Goal: Task Accomplishment & Management: Complete application form

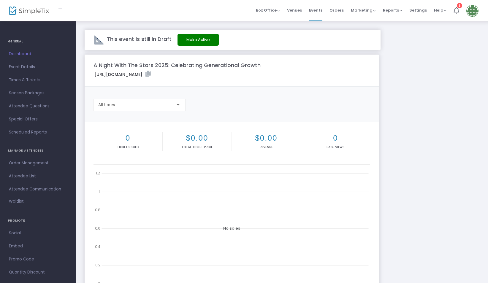
click at [412, 74] on div "A Night With The Stars 2025: Celebrating Generational Growth [URL][DOMAIN_NAME]…" at bounding box center [282, 202] width 400 height 295
click at [154, 44] on div "This event is still in Draft Make Active" at bounding box center [233, 40] width 296 height 20
click at [39, 161] on span "Order Management" at bounding box center [38, 163] width 58 height 8
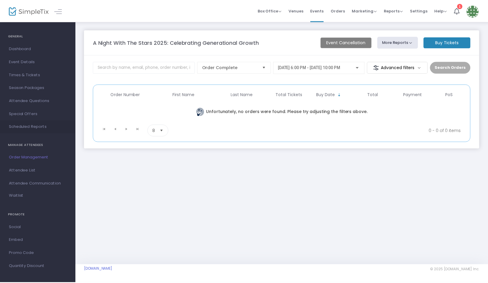
scroll to position [9, 0]
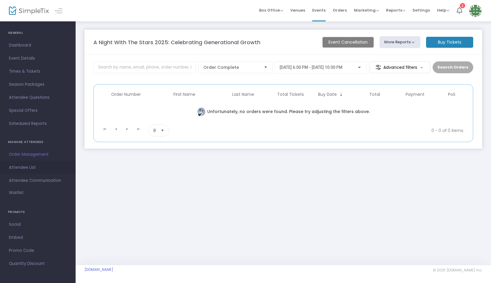
click at [29, 170] on span "Attendee List" at bounding box center [38, 168] width 58 height 8
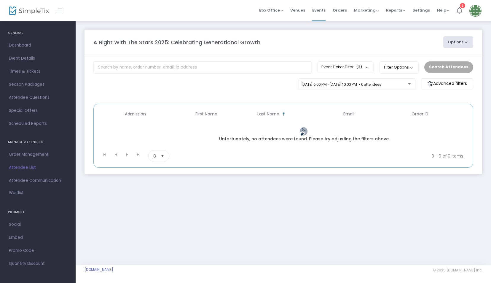
click at [456, 38] on button "Options" at bounding box center [459, 42] width 30 height 12
click at [388, 48] on m-panel-header "A Night With The Stars 2025: Celebrating Generational Growth Options Export Lis…" at bounding box center [284, 42] width 398 height 25
click at [344, 13] on span "Orders" at bounding box center [340, 10] width 14 height 15
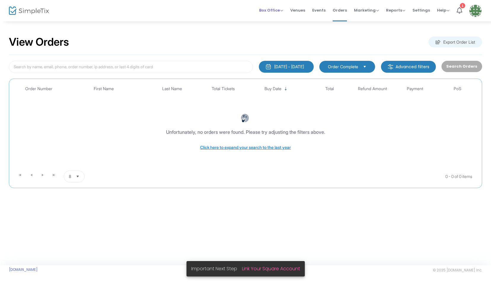
click at [286, 10] on li "Box Office Sell Tickets Bookings Sell Season Pass" at bounding box center [271, 10] width 31 height 21
click at [283, 10] on span "Box Office" at bounding box center [271, 10] width 24 height 6
click at [283, 19] on li "Sell Tickets" at bounding box center [280, 20] width 42 height 12
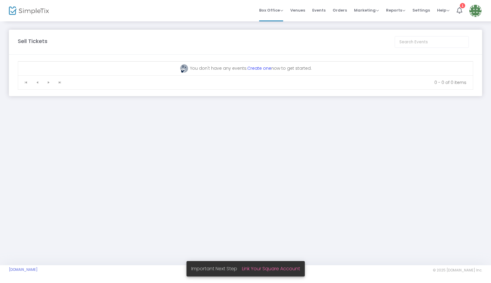
click at [260, 61] on div "Data table" at bounding box center [245, 61] width 455 height 0
click at [262, 65] on link "Create one" at bounding box center [260, 68] width 24 height 6
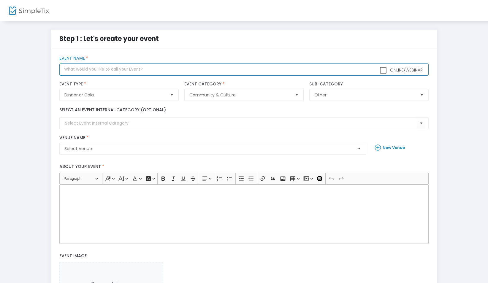
click at [214, 73] on input "text" at bounding box center [243, 70] width 369 height 12
type input "A Night With The Stars 2025: Celebrating Generational Growth"
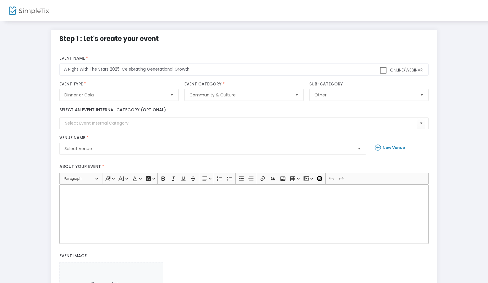
click at [191, 128] on kendo-combobox at bounding box center [243, 124] width 369 height 12
click at [107, 126] on input at bounding box center [241, 123] width 352 height 6
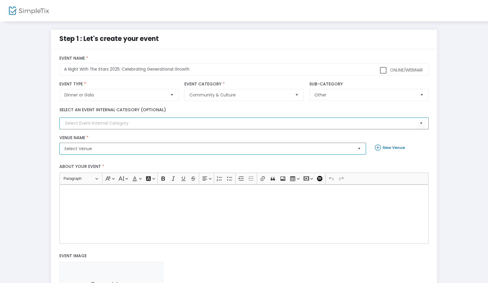
click at [136, 148] on span "Select Venue" at bounding box center [208, 149] width 288 height 6
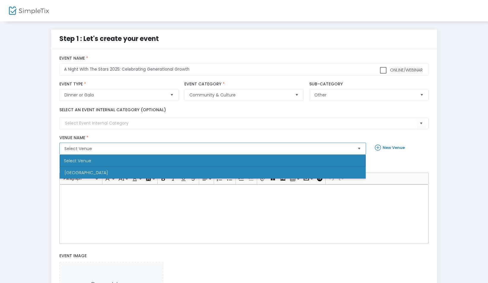
click at [99, 170] on span "[GEOGRAPHIC_DATA]" at bounding box center [86, 173] width 44 height 6
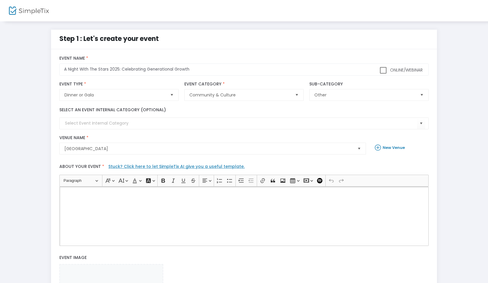
click at [137, 206] on div "Rich Text Editor, main" at bounding box center [243, 216] width 369 height 59
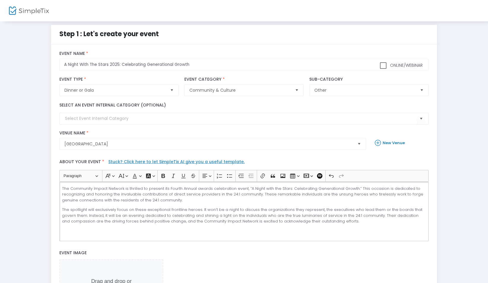
scroll to position [139, 0]
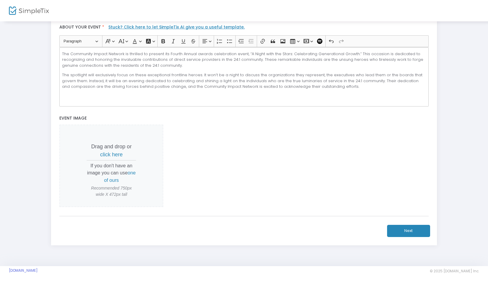
click at [410, 226] on button "Next" at bounding box center [408, 231] width 43 height 12
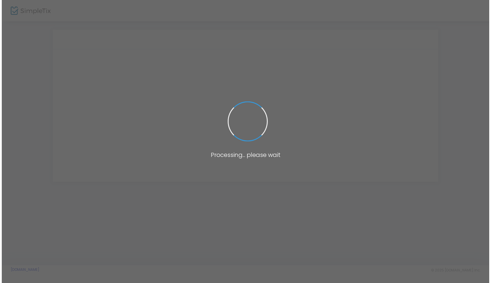
scroll to position [0, 0]
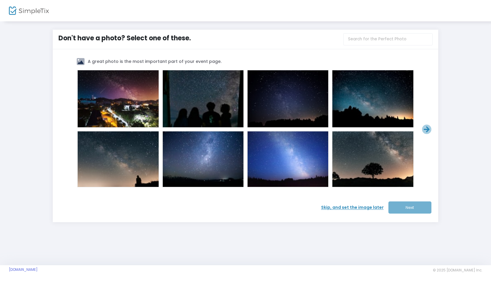
click at [341, 207] on span "Skip, and set the image later" at bounding box center [354, 207] width 67 height 6
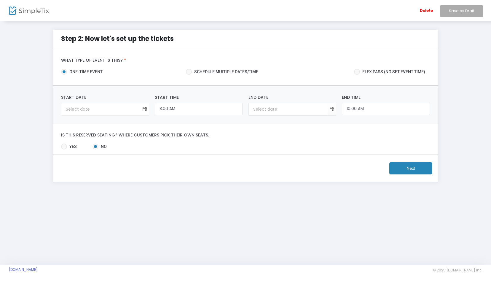
click at [146, 103] on button "Toggle calendar" at bounding box center [145, 109] width 8 height 12
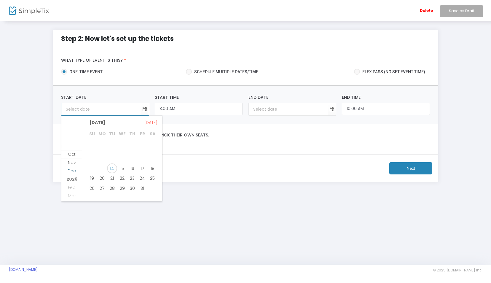
click at [73, 172] on span "Dec" at bounding box center [72, 171] width 8 height 6
click at [140, 153] on span "12" at bounding box center [142, 153] width 10 height 10
type input "[DATE]"
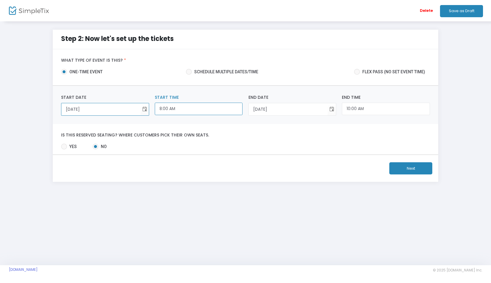
click at [177, 110] on input "8:00 AM" at bounding box center [199, 109] width 88 height 13
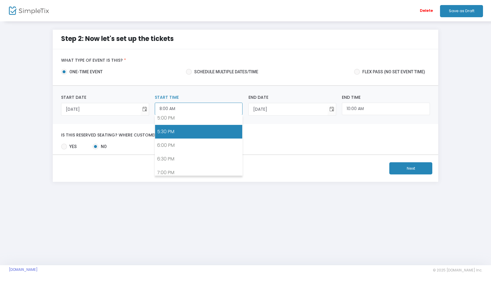
scroll to position [466, 0]
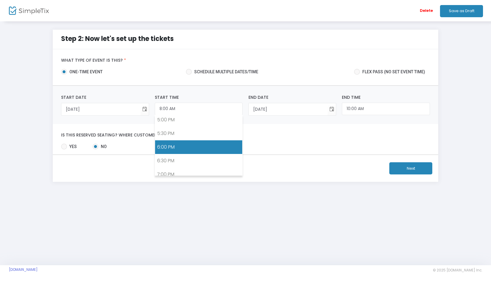
click at [174, 140] on link "6:00 PM" at bounding box center [198, 147] width 87 height 14
type input "6:00 PM"
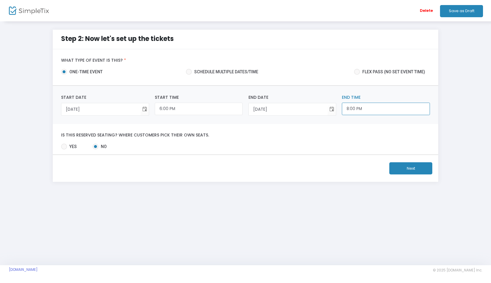
click at [361, 111] on input "8:00 PM" at bounding box center [386, 109] width 88 height 13
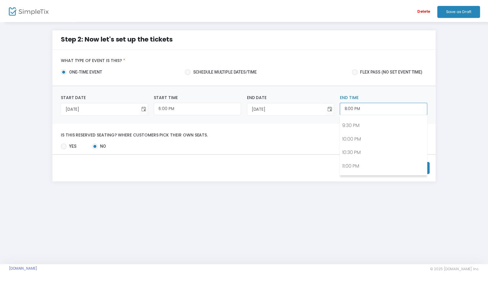
scroll to position [585, 0]
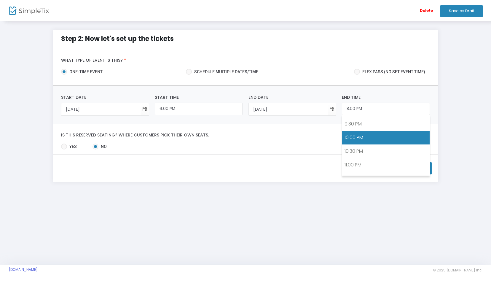
click at [358, 133] on link "10:00 PM" at bounding box center [385, 138] width 87 height 14
type input "10:00 PM"
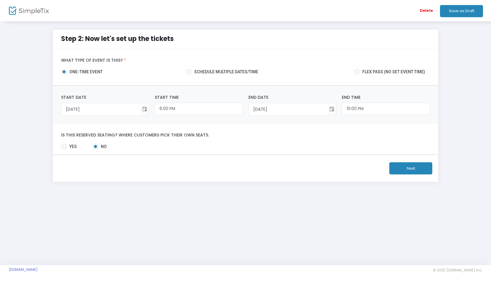
click at [416, 168] on button "Next" at bounding box center [411, 168] width 43 height 12
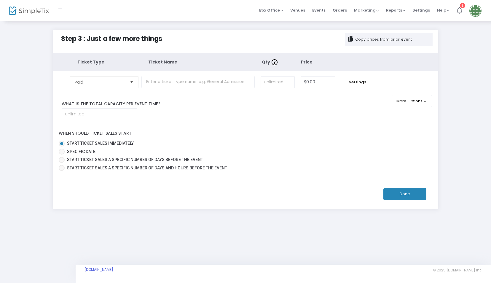
click at [194, 108] on div "What is the total capacity per event time?" at bounding box center [226, 110] width 347 height 19
click at [94, 112] on input at bounding box center [99, 114] width 75 height 11
type input "250"
click at [215, 80] on input "text" at bounding box center [198, 82] width 113 height 12
type input "Nominee"
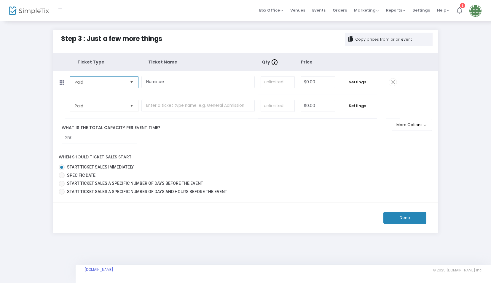
click at [111, 83] on span "Paid" at bounding box center [100, 82] width 50 height 6
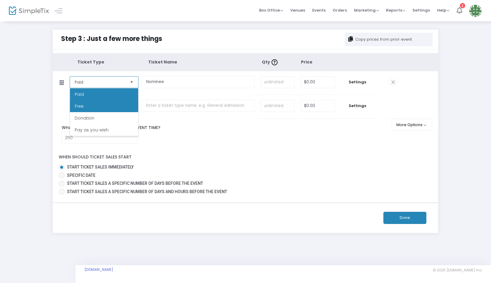
click at [97, 109] on li "Free" at bounding box center [104, 106] width 68 height 12
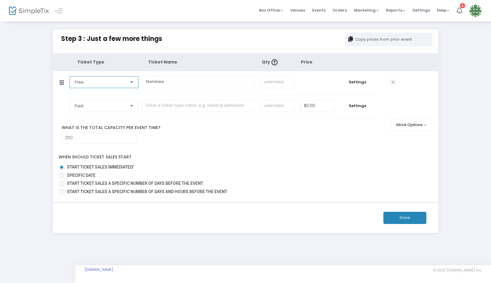
click at [134, 106] on span "Select" at bounding box center [132, 106] width 10 height 10
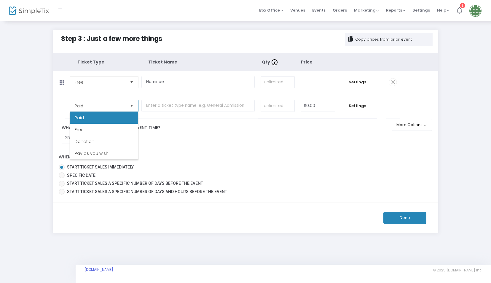
click at [97, 123] on li "Paid" at bounding box center [104, 118] width 68 height 12
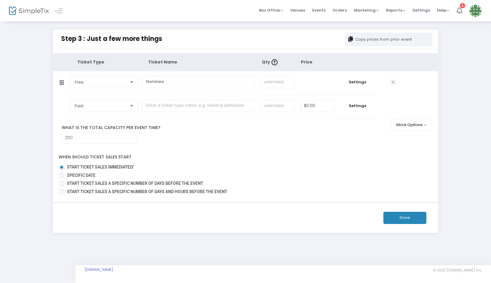
click at [104, 97] on td "Paid Required." at bounding box center [103, 106] width 76 height 23
click at [108, 102] on span "Paid" at bounding box center [99, 105] width 55 height 11
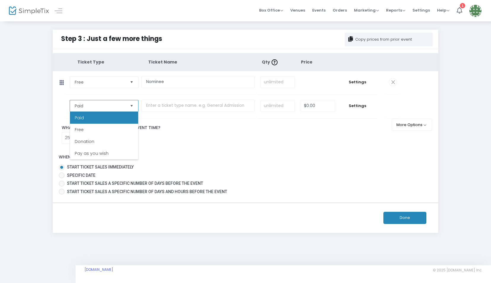
click at [96, 128] on li "Free" at bounding box center [104, 130] width 68 height 12
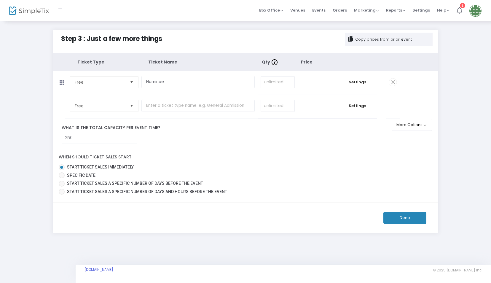
click at [197, 99] on td at bounding box center [200, 106] width 116 height 23
click at [198, 107] on input "text" at bounding box center [198, 106] width 113 height 12
type input "General Admission"
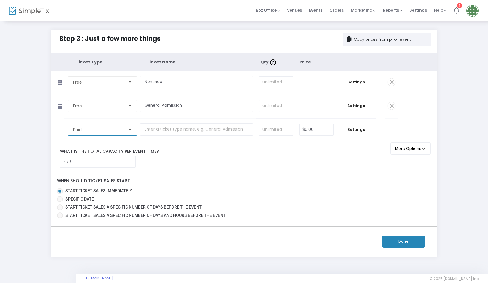
click at [107, 128] on span "Paid" at bounding box center [98, 130] width 50 height 6
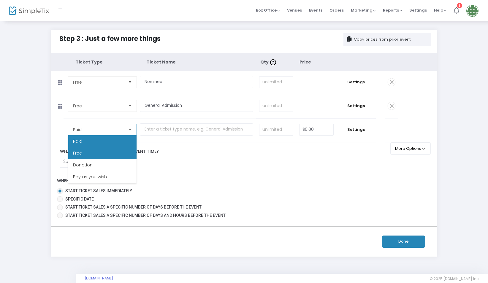
click at [102, 154] on li "Free" at bounding box center [102, 153] width 68 height 12
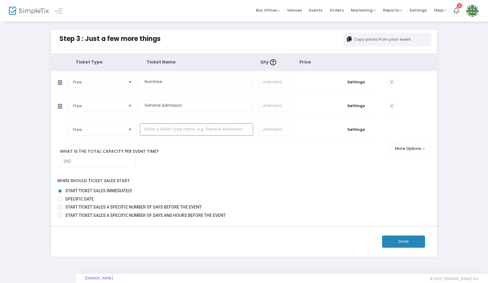
click at [193, 128] on input "text" at bounding box center [196, 129] width 113 height 12
type input "Staff"
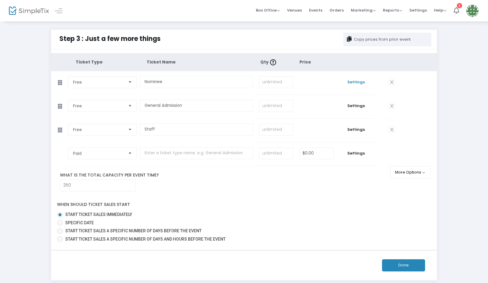
click at [351, 83] on span "Settings" at bounding box center [356, 82] width 33 height 6
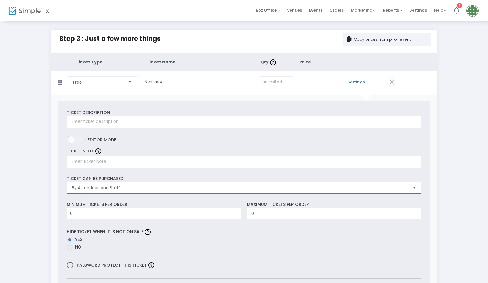
click at [130, 185] on span "By Attendees and Staff" at bounding box center [240, 188] width 336 height 6
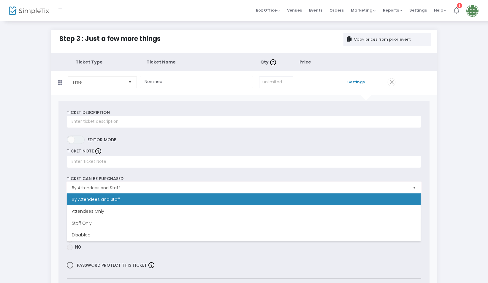
click at [102, 210] on span "Attendees Only" at bounding box center [88, 211] width 32 height 6
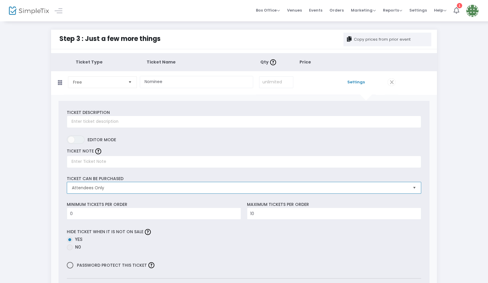
scroll to position [30, 0]
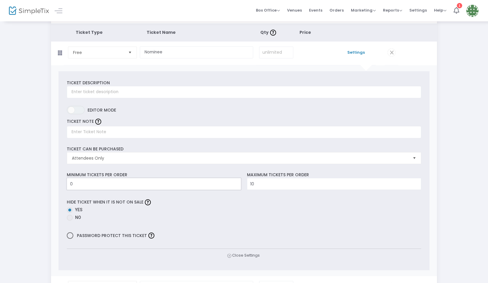
click at [126, 184] on input "0" at bounding box center [154, 183] width 174 height 11
type input "2"
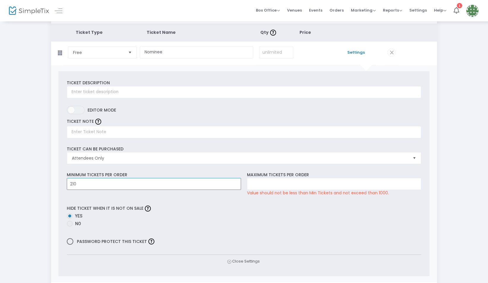
type input "210"
click at [270, 185] on input "210" at bounding box center [334, 183] width 174 height 11
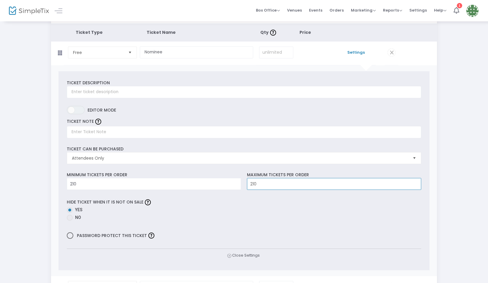
type input "210"
click at [258, 177] on label "Maximum tickets per order" at bounding box center [278, 175] width 62 height 6
click at [148, 183] on input "210" at bounding box center [154, 183] width 174 height 11
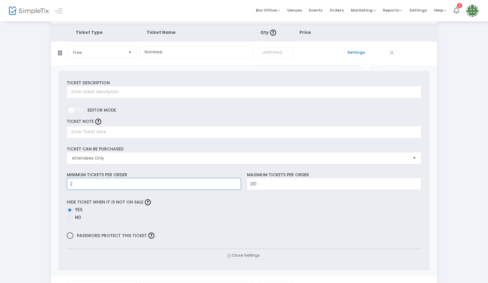
type input "2"
click at [261, 186] on input "210" at bounding box center [334, 183] width 174 height 11
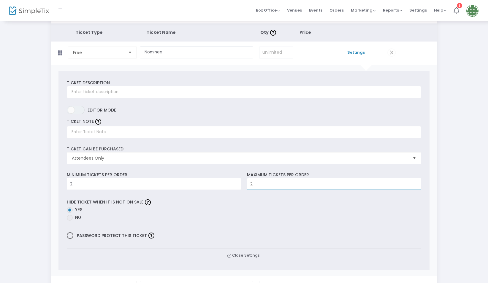
type input "2"
click at [187, 120] on div "TICKET NOTE" at bounding box center [244, 127] width 360 height 21
click at [306, 54] on td "$0.00" at bounding box center [316, 53] width 40 height 23
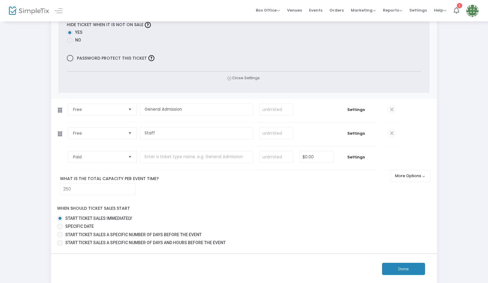
scroll to position [208, 0]
click at [252, 74] on span "Close Settings" at bounding box center [244, 77] width 34 height 6
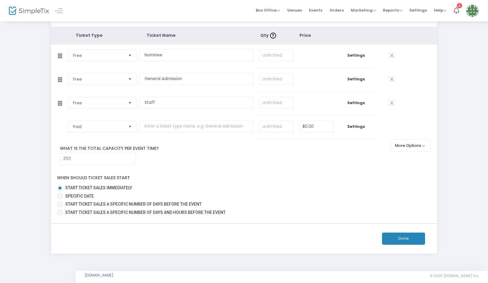
scroll to position [0, 0]
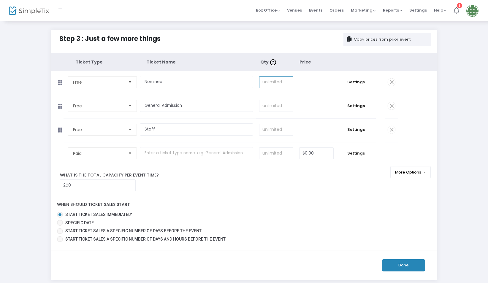
click at [288, 85] on input at bounding box center [276, 82] width 34 height 11
type input "80"
click at [346, 81] on span "Settings" at bounding box center [356, 82] width 33 height 6
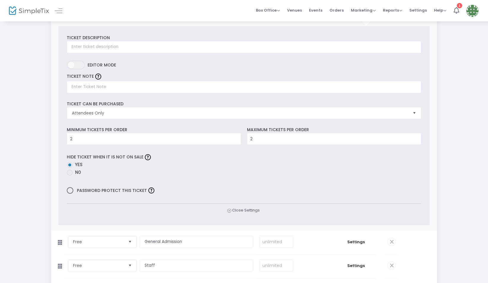
scroll to position [178, 0]
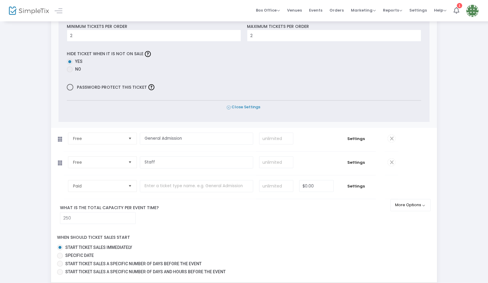
click at [250, 105] on span "Close Settings" at bounding box center [244, 107] width 34 height 6
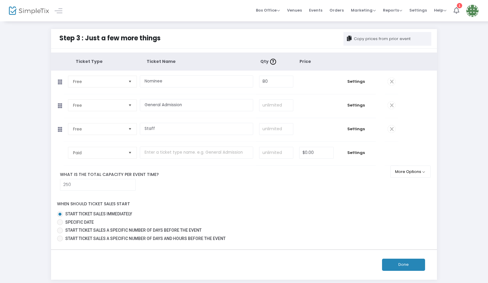
scroll to position [0, 0]
click at [283, 110] on input at bounding box center [276, 105] width 34 height 11
type input "130"
click at [269, 126] on input at bounding box center [276, 129] width 34 height 11
type input "40"
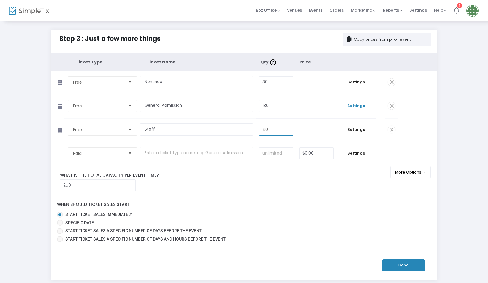
click at [363, 103] on span "Settings" at bounding box center [356, 106] width 33 height 6
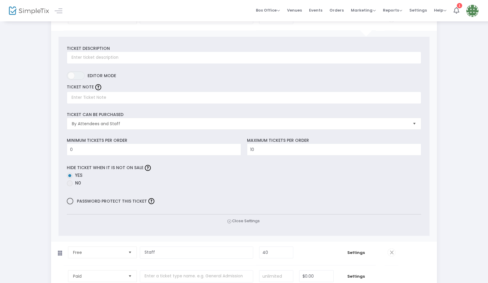
scroll to position [89, 0]
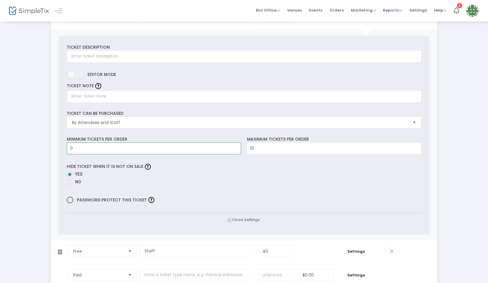
click at [178, 146] on input "0" at bounding box center [154, 148] width 174 height 11
type input "1"
click at [291, 144] on input "10" at bounding box center [334, 148] width 174 height 11
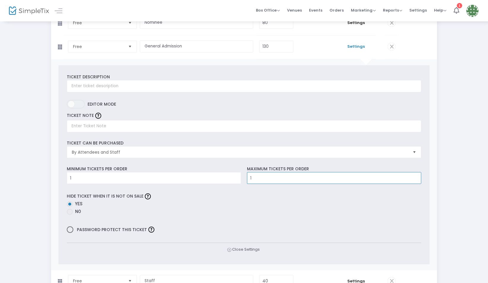
scroll to position [119, 0]
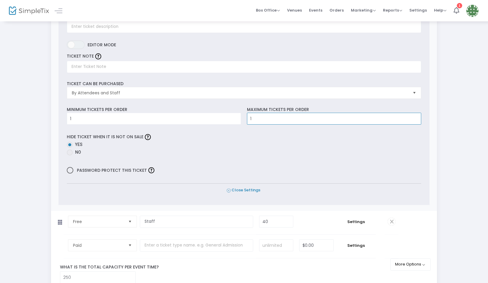
type input "1"
click at [246, 188] on span "Close Settings" at bounding box center [244, 190] width 34 height 6
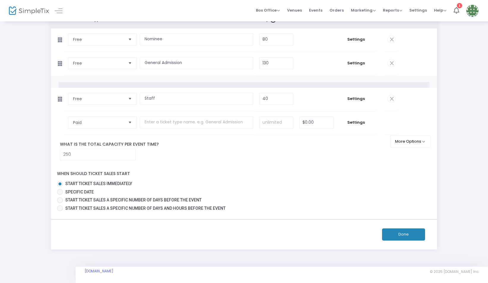
scroll to position [31, 0]
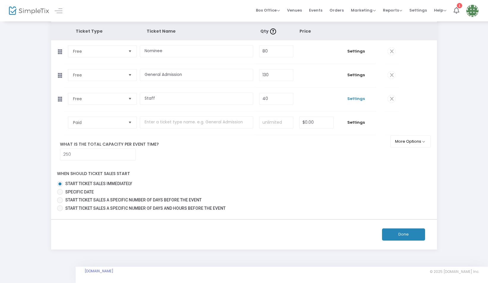
click at [360, 100] on span "Settings" at bounding box center [356, 99] width 33 height 6
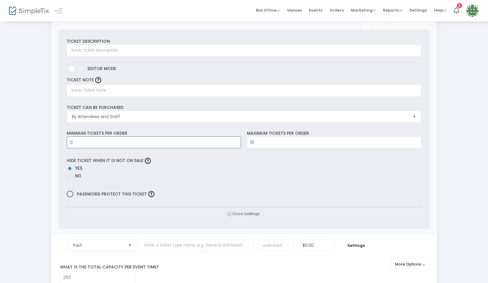
click at [153, 142] on input "0" at bounding box center [154, 142] width 174 height 11
click at [154, 142] on input "0" at bounding box center [154, 142] width 174 height 11
type input "2"
click at [284, 137] on input "10" at bounding box center [334, 142] width 174 height 11
type input "2"
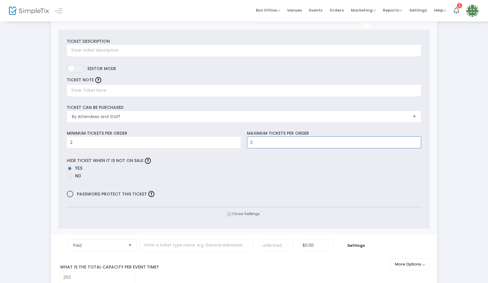
click at [202, 204] on div "Ticket Description Required. ON OFF Editor mode TICKET NOTE Ticket can be purch…" at bounding box center [243, 129] width 371 height 199
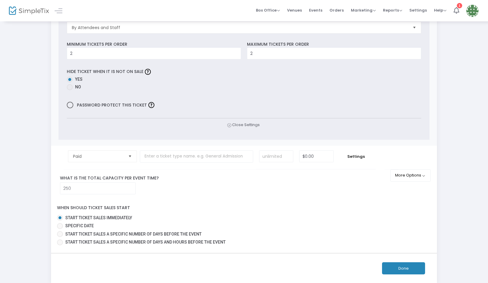
scroll to position [148, 0]
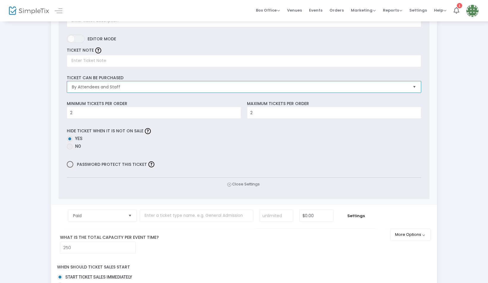
click at [146, 86] on span "By Attendees and Staff" at bounding box center [240, 87] width 336 height 6
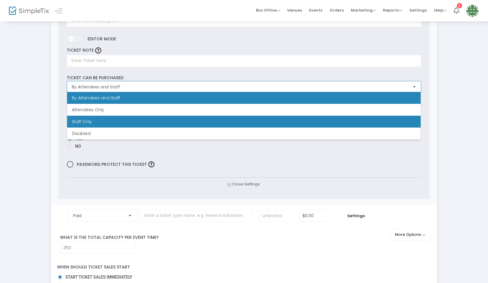
click at [85, 119] on span "Staff Only" at bounding box center [82, 122] width 20 height 6
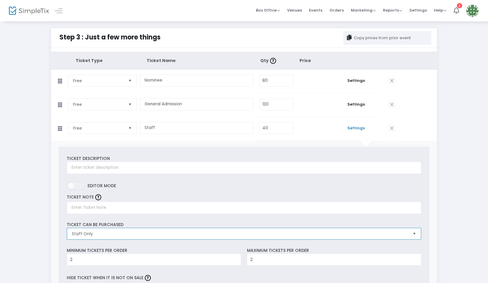
scroll to position [0, 0]
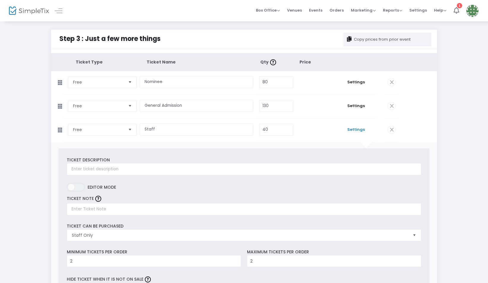
click at [290, 118] on td "130 Required." at bounding box center [276, 106] width 40 height 23
type input "5"
type input "60"
click at [280, 100] on input "130" at bounding box center [276, 105] width 34 height 11
type input "110"
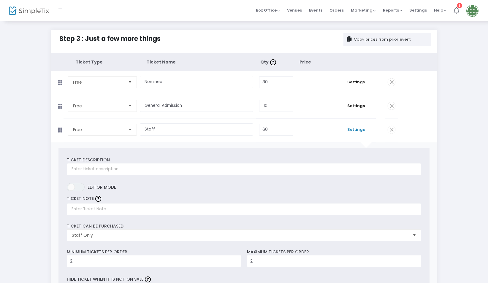
click at [315, 124] on td "$0.00" at bounding box center [316, 130] width 40 height 23
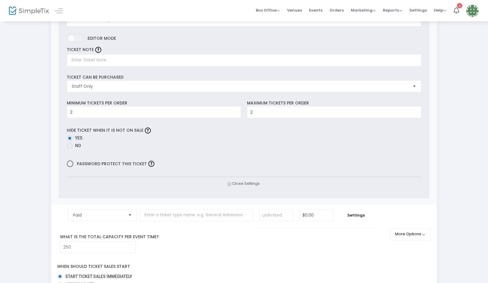
scroll to position [93, 0]
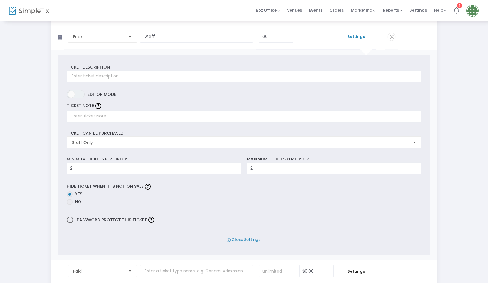
click at [250, 237] on span "Close Settings" at bounding box center [244, 240] width 34 height 6
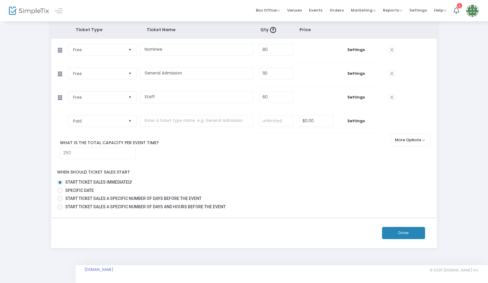
scroll to position [31, 0]
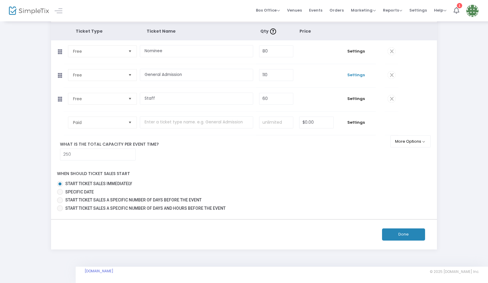
click at [352, 76] on span "Settings" at bounding box center [356, 75] width 33 height 6
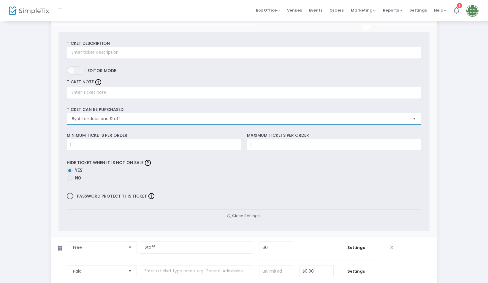
click at [106, 116] on span "By Attendees and Staff" at bounding box center [240, 119] width 336 height 6
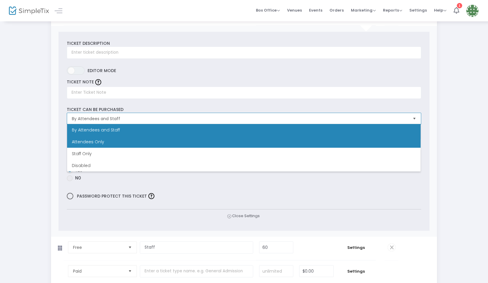
click at [97, 137] on li "Attendees Only" at bounding box center [243, 142] width 353 height 12
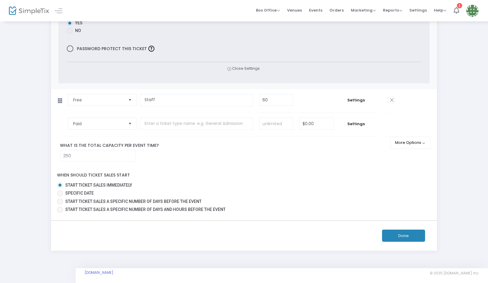
scroll to position [241, 0]
click at [253, 164] on div "Ticket Type Ticket Name Qty Price Free Required. Nominee Required. 80 Required.…" at bounding box center [244, 13] width 386 height 402
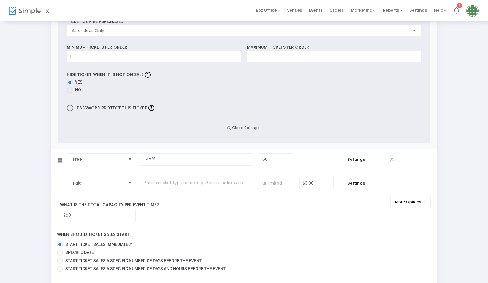
scroll to position [182, 0]
click at [228, 125] on icon at bounding box center [229, 128] width 4 height 6
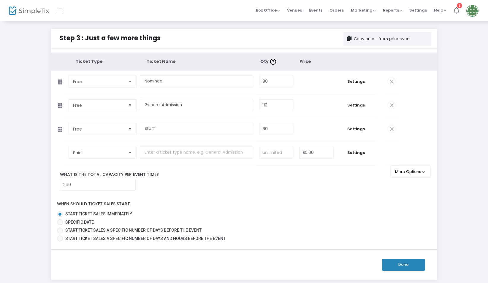
scroll to position [0, 0]
click at [364, 85] on td "Settings" at bounding box center [356, 82] width 39 height 23
click at [356, 84] on span "Settings" at bounding box center [356, 82] width 33 height 6
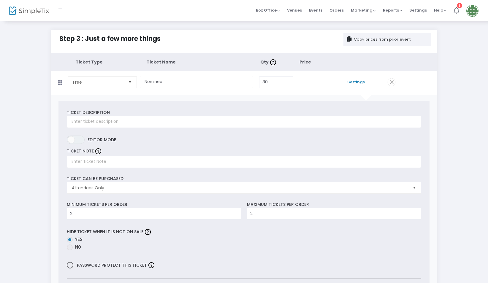
click at [311, 81] on td "$0.00" at bounding box center [316, 82] width 40 height 23
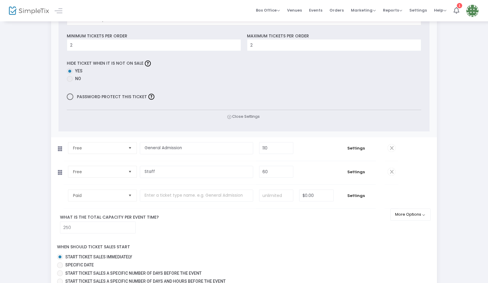
scroll to position [178, 0]
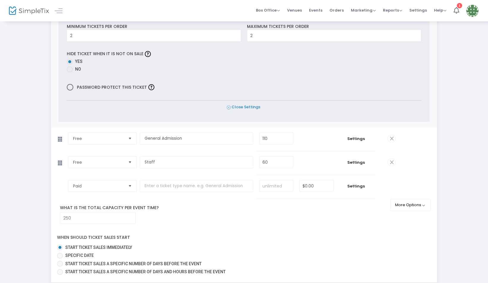
click at [245, 107] on span "Close Settings" at bounding box center [244, 107] width 34 height 6
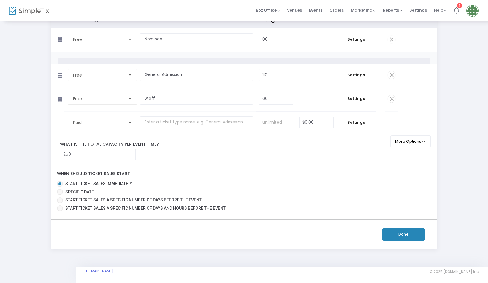
scroll to position [31, 0]
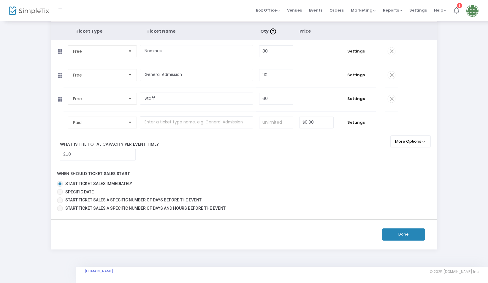
click at [404, 234] on button "Done" at bounding box center [403, 235] width 43 height 12
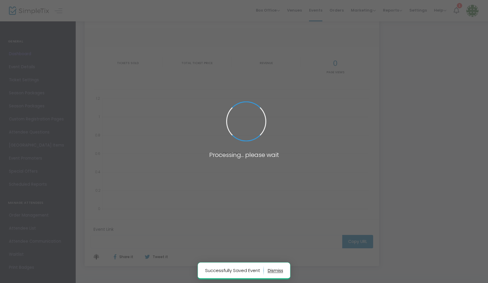
type input "[URL][DOMAIN_NAME]"
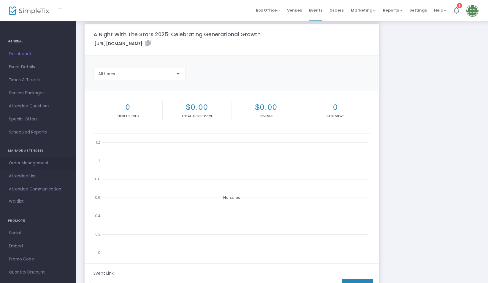
click at [41, 159] on span "Order Management" at bounding box center [38, 163] width 58 height 8
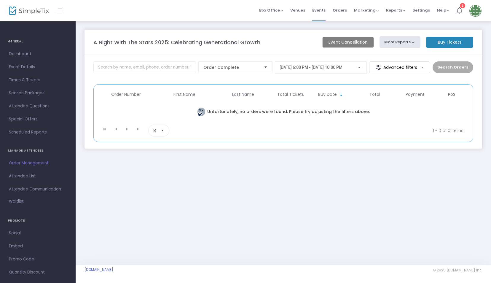
click at [407, 41] on button "More Reports" at bounding box center [400, 42] width 41 height 12
click at [39, 108] on span "Attendee Questions" at bounding box center [38, 106] width 58 height 8
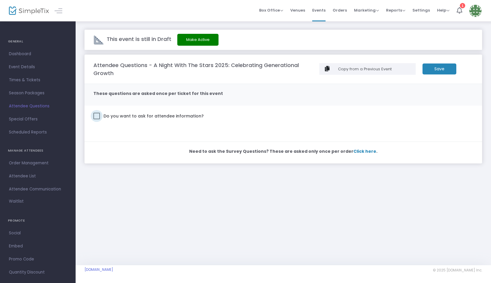
click at [183, 118] on span "Do you want to ask for attendee information?" at bounding box center [152, 116] width 101 height 8
click at [97, 119] on input "Do you want to ask for attendee information?" at bounding box center [96, 119] width 0 height 0
checkbox input "true"
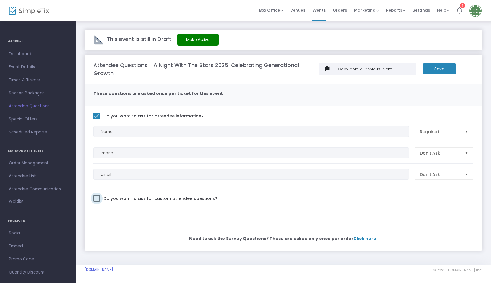
click at [100, 196] on label "Do you want to ask for custom attendee questions?" at bounding box center [155, 199] width 124 height 8
click at [97, 202] on input "Do you want to ask for custom attendee questions?" at bounding box center [96, 202] width 0 height 0
checkbox input "true"
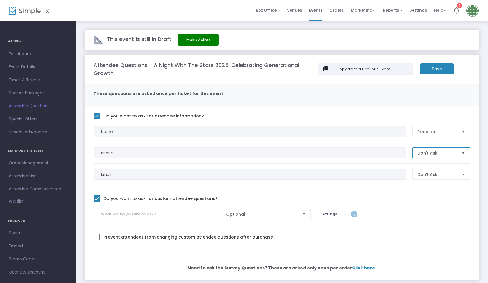
click at [448, 148] on span "Don't Ask" at bounding box center [437, 153] width 44 height 10
click at [444, 161] on li "Required" at bounding box center [441, 164] width 57 height 12
click at [442, 172] on span "Don't Ask" at bounding box center [436, 175] width 39 height 6
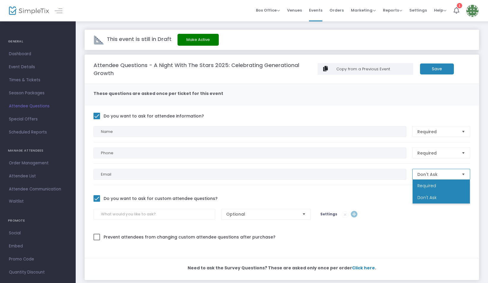
click at [440, 189] on li "Required" at bounding box center [441, 186] width 57 height 12
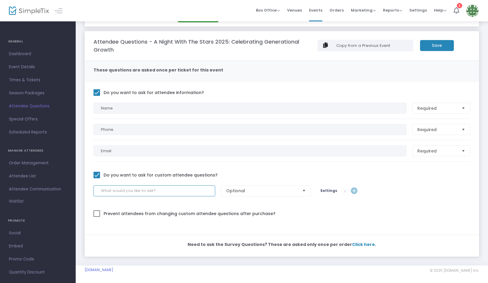
click at [130, 189] on input at bounding box center [154, 190] width 122 height 11
click at [161, 188] on input at bounding box center [154, 190] width 122 height 11
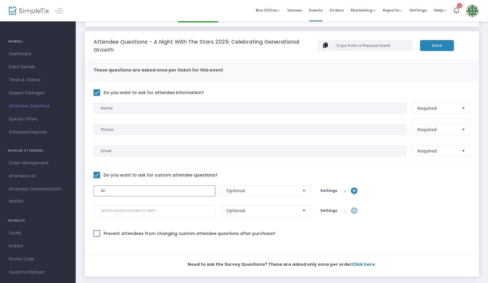
type input "A"
click at [118, 193] on input "Please Select" at bounding box center [154, 190] width 122 height 11
drag, startPoint x: 144, startPoint y: 194, endPoint x: 94, endPoint y: 190, distance: 50.0
click at [94, 190] on input "Please Select" at bounding box center [154, 190] width 122 height 11
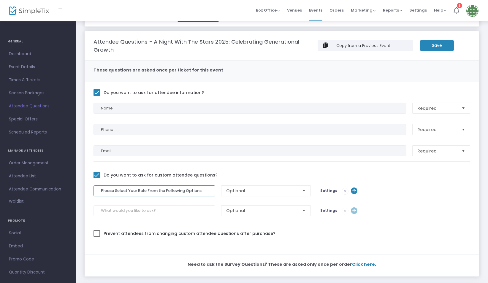
type input "Please Select Your Role From the Following Options:"
click at [148, 183] on div at bounding box center [281, 183] width 377 height 4
click at [148, 190] on input "Please Select Your Role From the Following Options:" at bounding box center [154, 190] width 122 height 11
click at [253, 189] on span "Optional" at bounding box center [262, 191] width 72 height 6
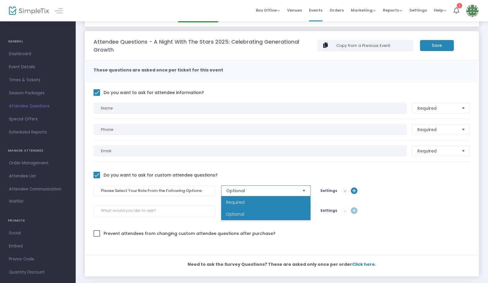
click at [246, 203] on li "Required" at bounding box center [265, 202] width 89 height 12
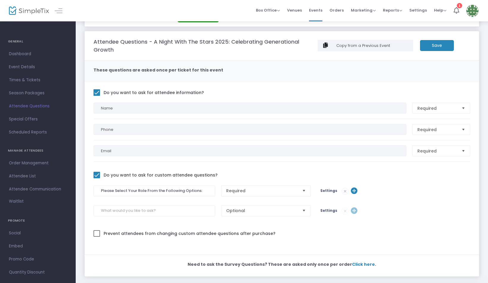
click at [327, 191] on span "Settings" at bounding box center [328, 190] width 17 height 5
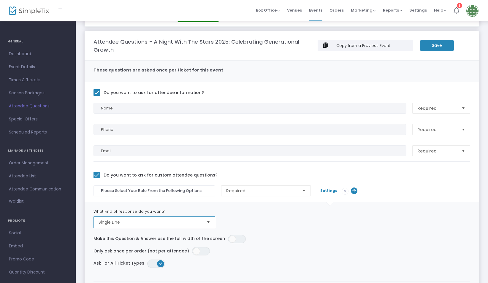
click at [119, 222] on span "Single Line" at bounding box center [150, 222] width 103 height 6
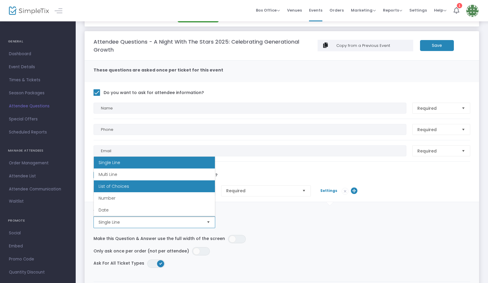
click at [113, 186] on span "List of Choices" at bounding box center [114, 186] width 31 height 6
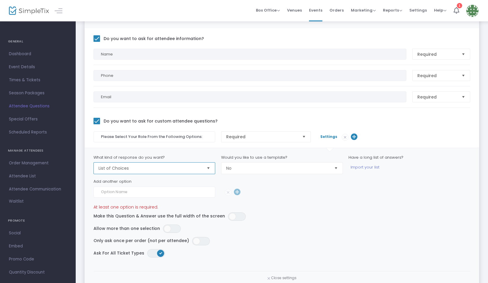
scroll to position [107, 0]
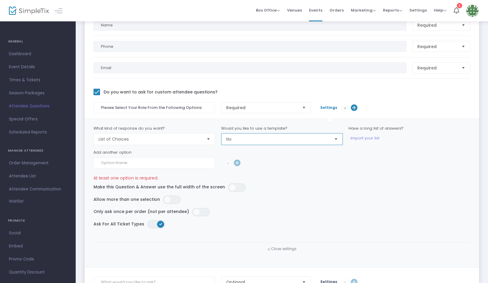
click at [245, 137] on span "No" at bounding box center [277, 139] width 103 height 6
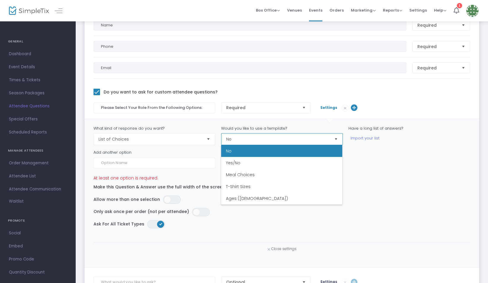
scroll to position [24, 0]
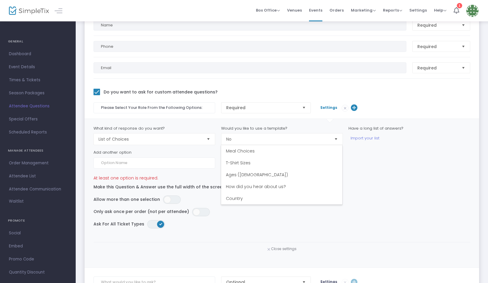
click at [147, 150] on div "Add another option" at bounding box center [281, 153] width 377 height 6
click at [141, 161] on input at bounding box center [154, 163] width 122 height 11
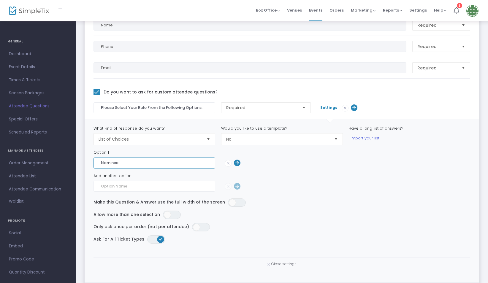
type input "Nominee"
click at [114, 194] on div at bounding box center [281, 194] width 377 height 4
click at [111, 190] on input at bounding box center [154, 186] width 122 height 11
type input "A"
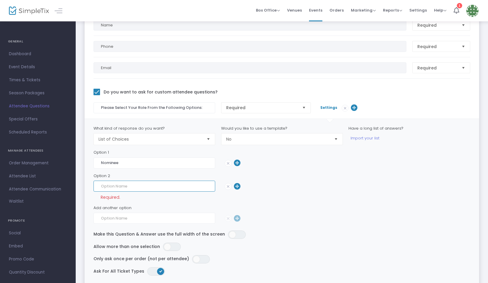
type input "G"
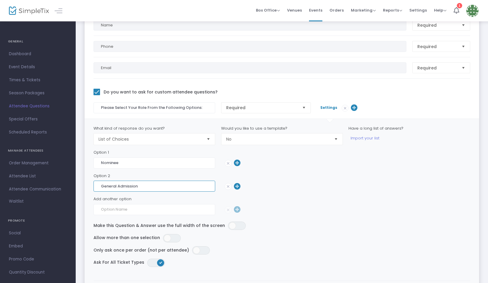
type input "General Admission"
click at [114, 213] on input at bounding box center [154, 209] width 122 height 11
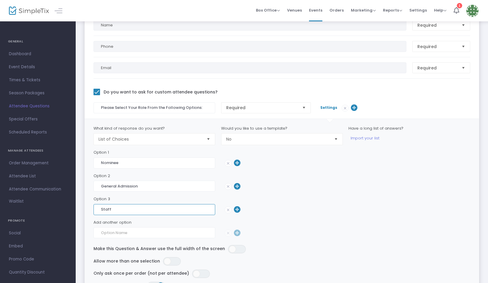
type input "Staff"
drag, startPoint x: 145, startPoint y: 186, endPoint x: 91, endPoint y: 182, distance: 54.5
click at [91, 182] on div "General Admission" at bounding box center [155, 186] width 128 height 11
type input "Guest"
click at [115, 210] on input "Staff" at bounding box center [154, 209] width 122 height 11
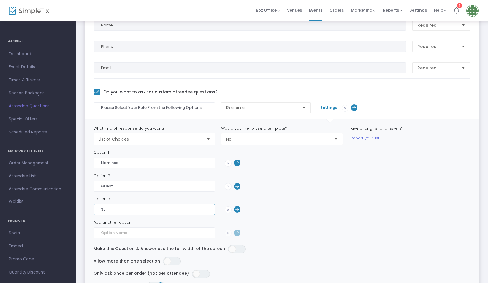
type input "S"
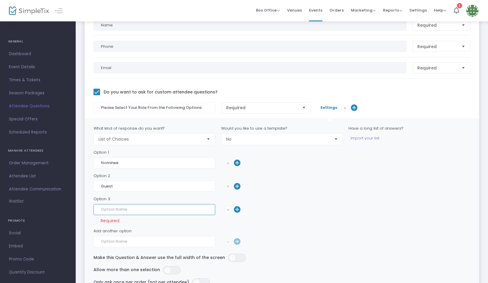
type input "g"
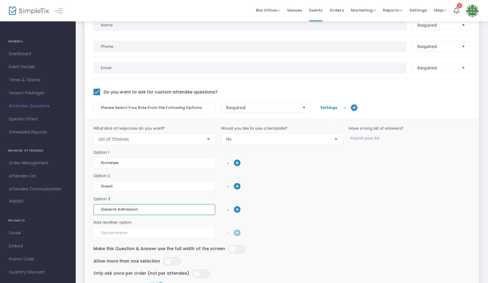
type input "General Admission"
click at [115, 235] on input at bounding box center [154, 232] width 122 height 11
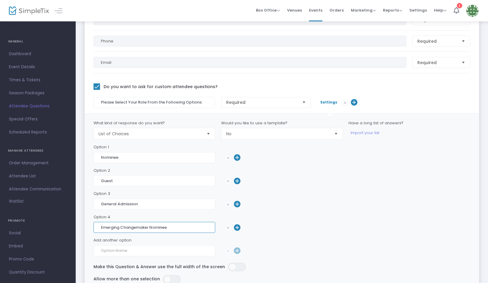
scroll to position [225, 0]
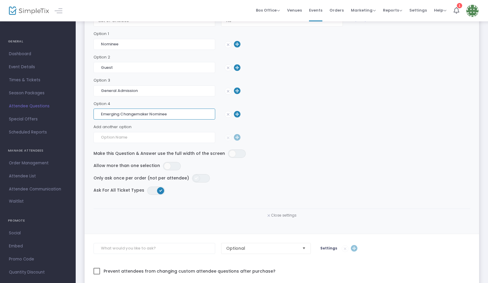
type input "Emerging Changemaker Nominee"
click at [194, 177] on kendo-switch "ON OFF" at bounding box center [201, 178] width 18 height 8
click at [151, 188] on span "ON OFF" at bounding box center [156, 191] width 18 height 8
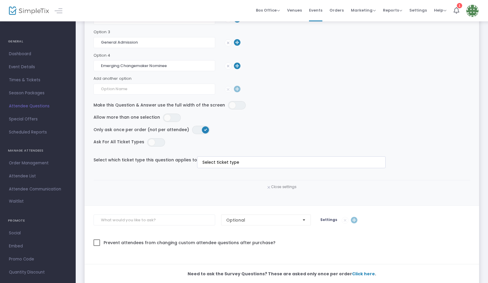
scroll to position [303, 0]
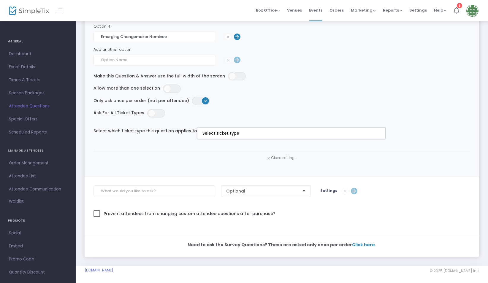
click at [210, 134] on input at bounding box center [292, 133] width 180 height 6
click at [150, 115] on span at bounding box center [151, 113] width 7 height 7
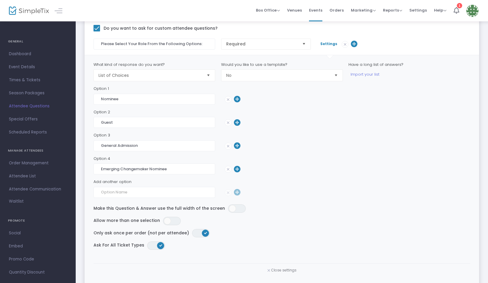
scroll to position [134, 0]
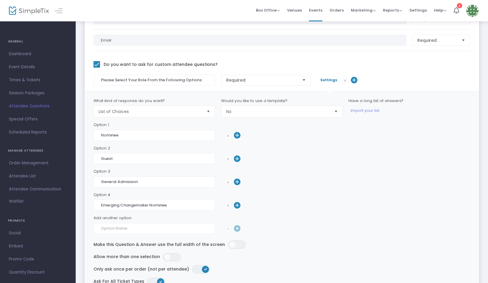
click at [322, 85] on div "Please Select Your Role From the Following Options: Required Settings" at bounding box center [282, 80] width 383 height 11
click at [325, 81] on span "Settings" at bounding box center [328, 79] width 17 height 5
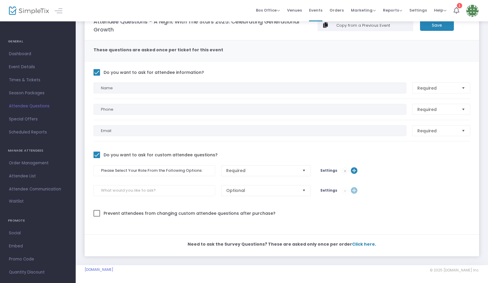
scroll to position [43, 0]
click at [322, 169] on span "Settings" at bounding box center [328, 170] width 17 height 5
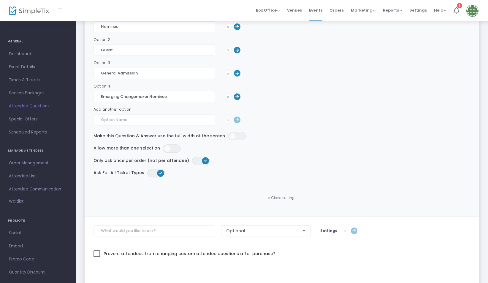
scroll to position [272, 0]
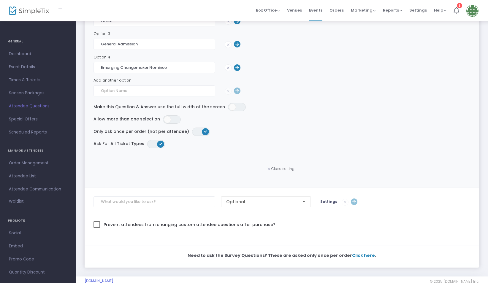
click at [251, 172] on div "Close settings" at bounding box center [282, 168] width 383 height 13
click at [273, 169] on span "Close settings" at bounding box center [283, 168] width 25 height 5
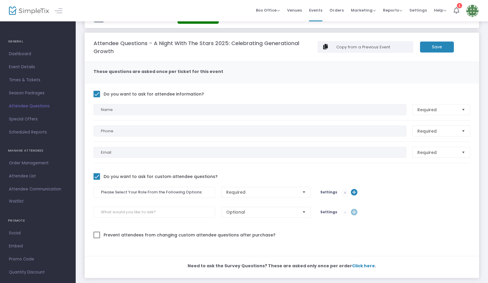
scroll to position [43, 0]
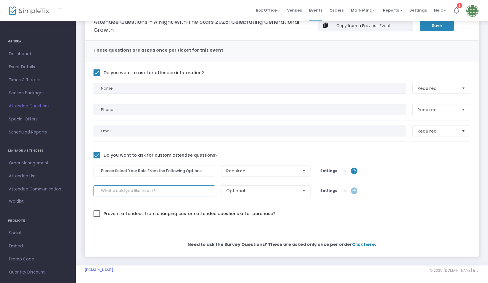
click at [116, 185] on input at bounding box center [154, 190] width 122 height 11
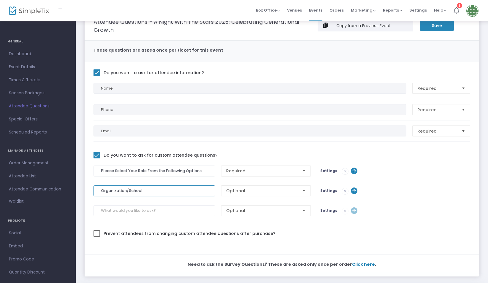
type input "Organization/School"
click at [236, 191] on span "Optional" at bounding box center [262, 191] width 72 height 6
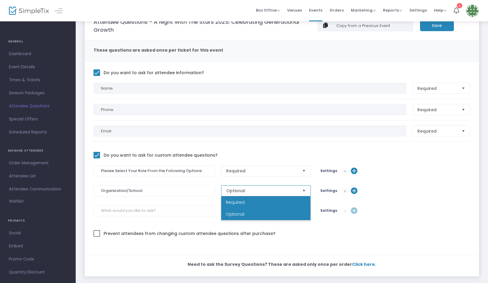
click at [237, 202] on span "Required" at bounding box center [235, 202] width 19 height 6
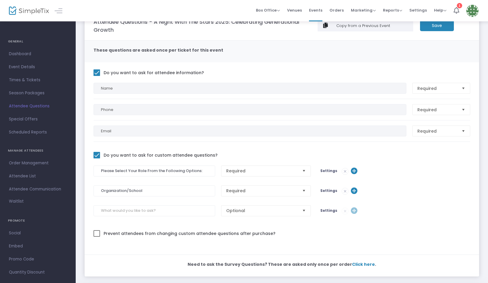
click at [323, 191] on span "Settings" at bounding box center [328, 190] width 17 height 5
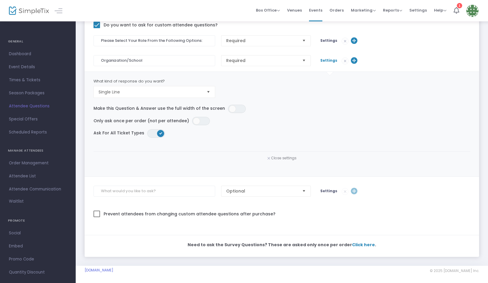
scroll to position [0, 0]
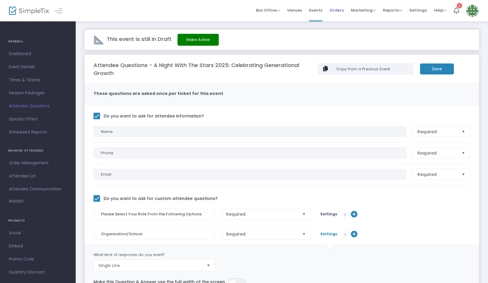
click at [337, 10] on span "Orders" at bounding box center [336, 10] width 14 height 15
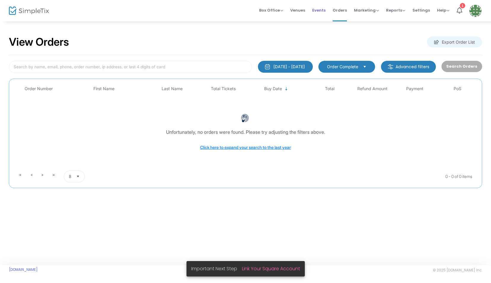
click at [318, 9] on span "Events" at bounding box center [319, 10] width 13 height 15
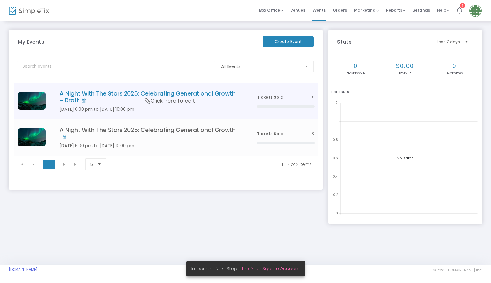
click at [163, 91] on h4 "A Night With The Stars 2025: Celebrating Generational Growth - Draft" at bounding box center [150, 97] width 180 height 14
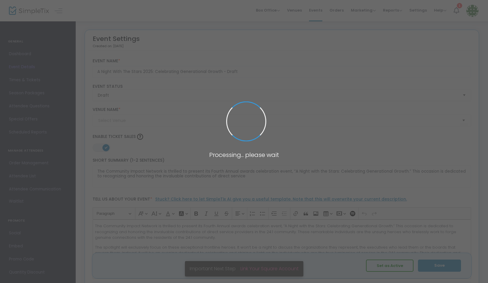
type input "[GEOGRAPHIC_DATA]"
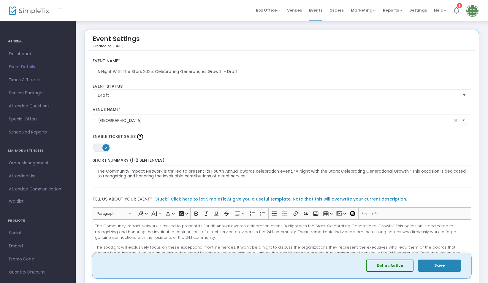
click at [436, 268] on button "Save" at bounding box center [439, 266] width 43 height 12
click at [32, 162] on span "Order Management" at bounding box center [38, 163] width 58 height 8
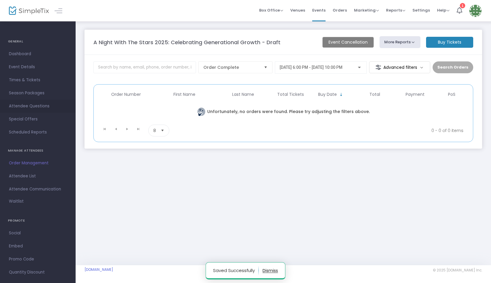
click at [23, 105] on span "Attendee Questions" at bounding box center [38, 106] width 58 height 8
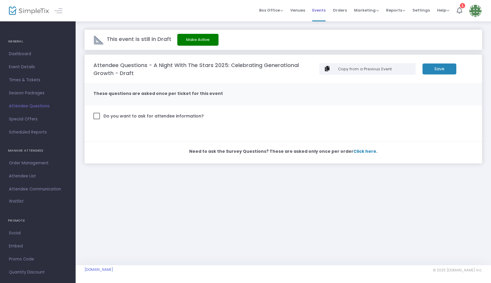
click at [318, 13] on span "Events" at bounding box center [319, 10] width 13 height 15
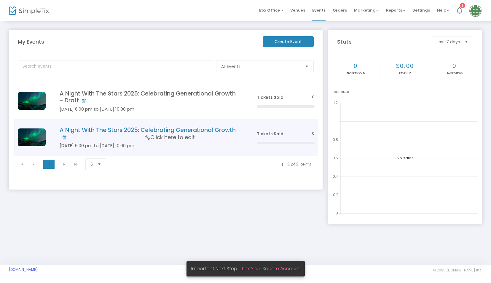
click at [69, 135] on h4 "A Night With The Stars 2025: Celebrating Generational Growth" at bounding box center [150, 134] width 180 height 14
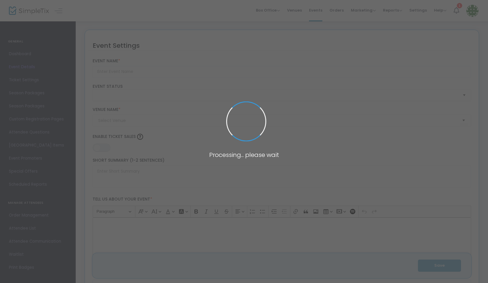
type input "A Night With The Stars 2025: Celebrating Generational Growth"
type textarea "The Community Impact Network is thrilled to present its Fourth Annual awards ce…"
type input "Buy Tickets"
type input "[GEOGRAPHIC_DATA]"
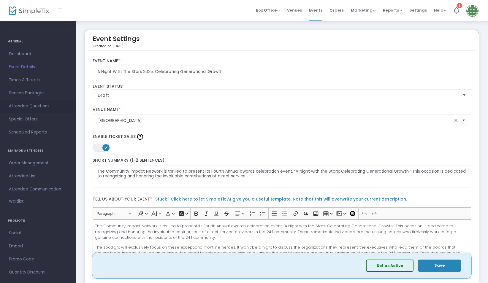
click at [18, 106] on span "Attendee Questions" at bounding box center [38, 106] width 58 height 8
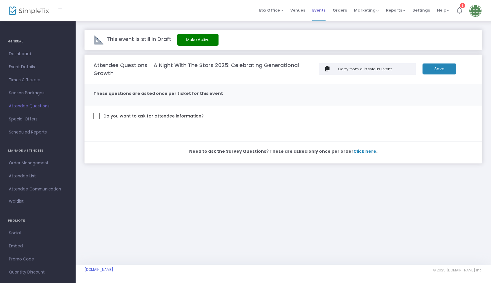
click at [313, 10] on li "Events" at bounding box center [319, 10] width 20 height 21
click at [326, 11] on span "Events" at bounding box center [319, 10] width 13 height 15
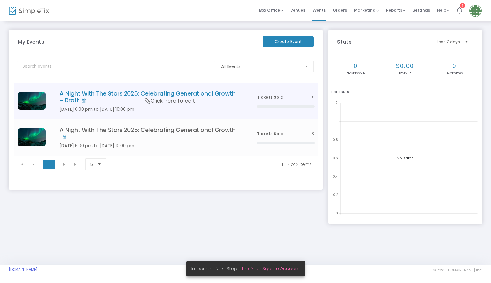
click at [87, 99] on h4 "A Night With The Stars 2025: Celebrating Generational Growth - Draft" at bounding box center [150, 97] width 180 height 14
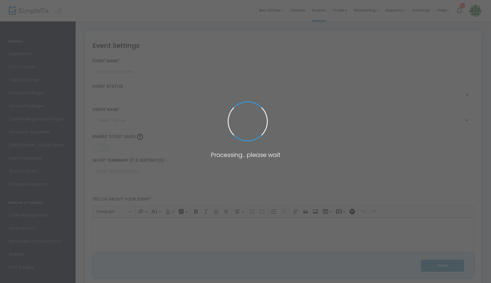
type input "A Night With The Stars 2025: Celebrating Generational Growth - Draft"
type textarea "The Community Impact Network is thrilled to present its Fourth Annual awards ce…"
type input "Buy Tickets"
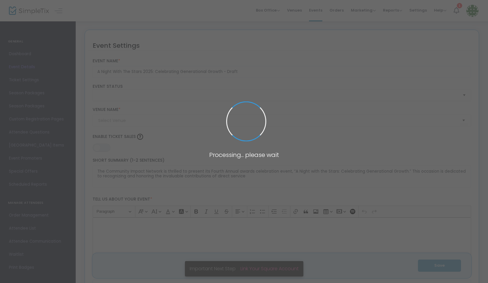
type input "[GEOGRAPHIC_DATA]"
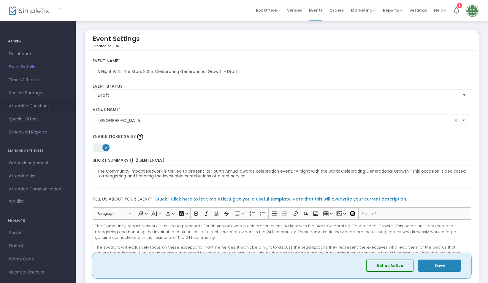
click at [25, 107] on span "Attendee Questions" at bounding box center [38, 106] width 58 height 8
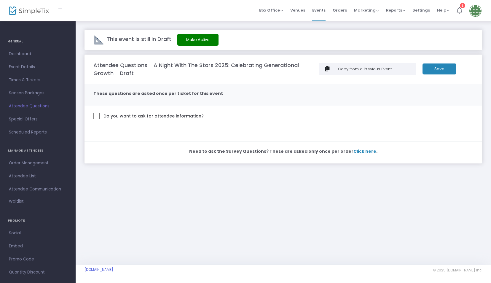
click at [154, 119] on span "Do you want to ask for attendee information?" at bounding box center [152, 116] width 101 height 8
click at [97, 119] on input "Do you want to ask for attendee information?" at bounding box center [96, 119] width 0 height 0
checkbox input "true"
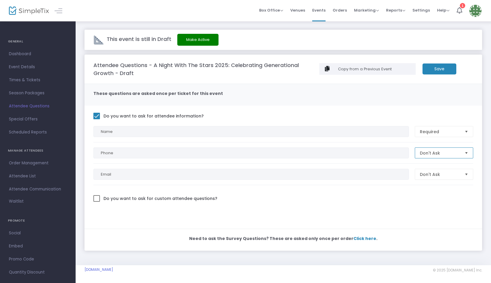
click at [443, 152] on span "Don't Ask" at bounding box center [440, 153] width 40 height 6
click at [432, 165] on span "Required" at bounding box center [429, 164] width 19 height 6
click at [433, 178] on span "Don't Ask" at bounding box center [440, 174] width 45 height 10
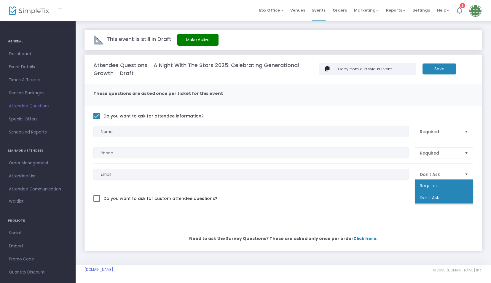
click at [430, 188] on span "Required" at bounding box center [429, 186] width 19 height 6
click at [452, 65] on m-button "Save" at bounding box center [440, 69] width 34 height 11
click at [39, 188] on span "Attendee Communication" at bounding box center [38, 189] width 58 height 8
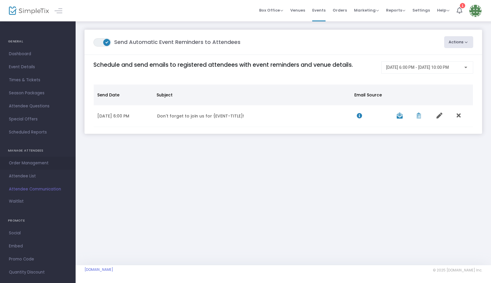
click at [32, 165] on span "Order Management" at bounding box center [38, 163] width 58 height 8
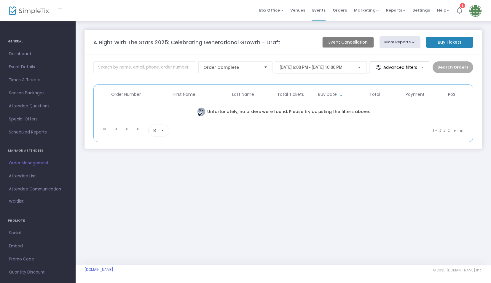
click at [405, 39] on button "More Reports" at bounding box center [400, 42] width 41 height 12
click at [29, 109] on span "Attendee Questions" at bounding box center [38, 106] width 58 height 8
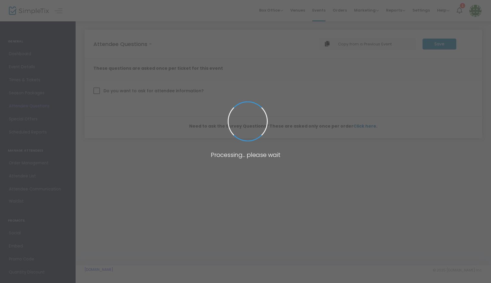
checkbox input "true"
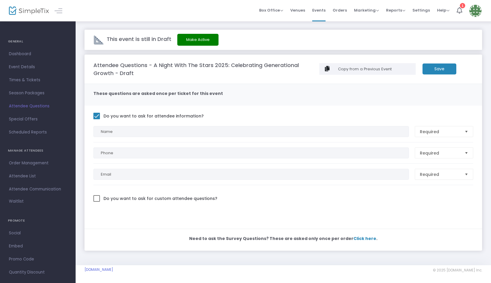
click at [269, 106] on m-panel-content "Do you want to ask for attendee information? Name Required Phone Required Email…" at bounding box center [284, 167] width 398 height 123
click at [116, 198] on span "Do you want to ask for custom attendee questions?" at bounding box center [159, 199] width 115 height 8
click at [97, 202] on input "Do you want to ask for custom attendee questions?" at bounding box center [96, 202] width 0 height 0
checkbox input "true"
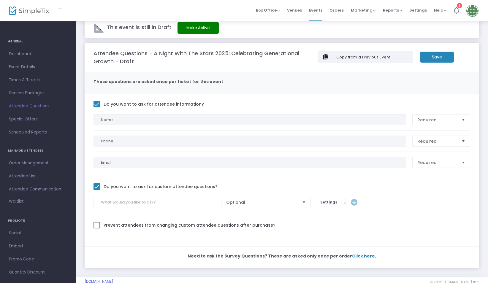
scroll to position [23, 0]
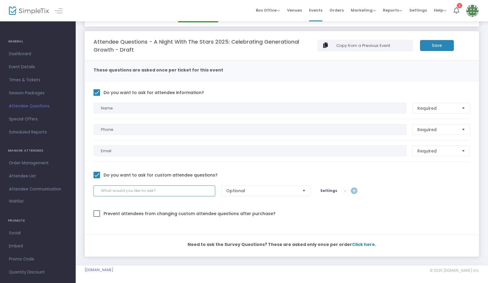
click at [131, 192] on input at bounding box center [154, 190] width 122 height 11
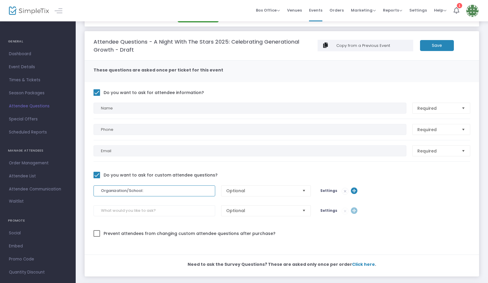
type input "Organization/School:"
click at [246, 186] on span "Optional" at bounding box center [262, 191] width 76 height 10
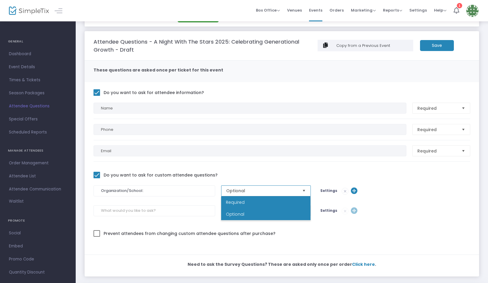
click at [243, 202] on span "Required" at bounding box center [235, 202] width 19 height 6
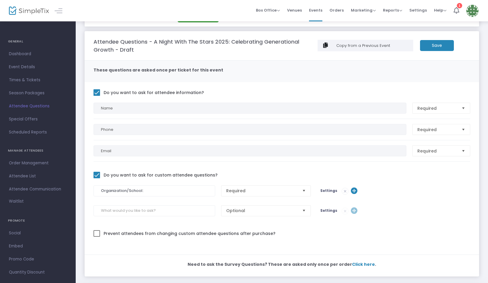
click at [328, 189] on span "Settings" at bounding box center [328, 190] width 17 height 5
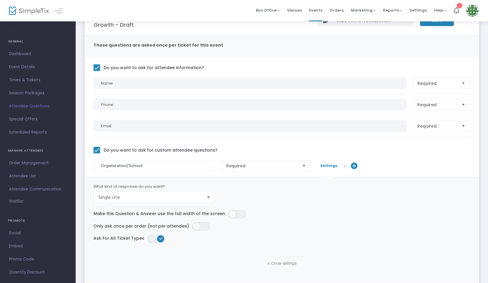
scroll to position [83, 0]
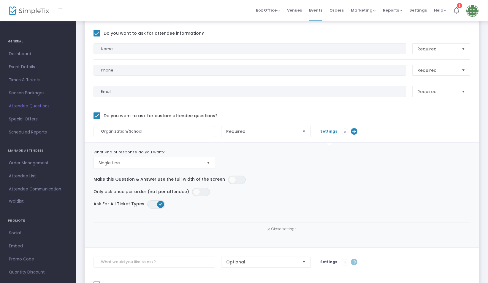
click at [309, 155] on div "What kind of response do you want? Single Line" at bounding box center [282, 159] width 383 height 20
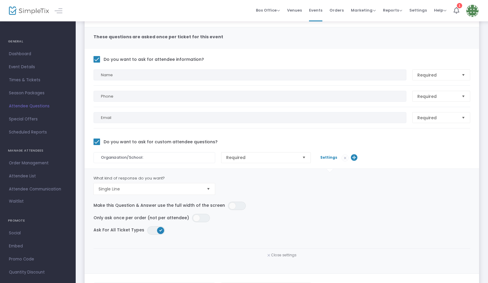
scroll to position [0, 0]
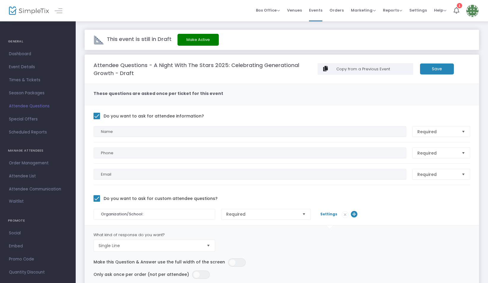
click at [449, 67] on m-button "Save" at bounding box center [437, 69] width 34 height 11
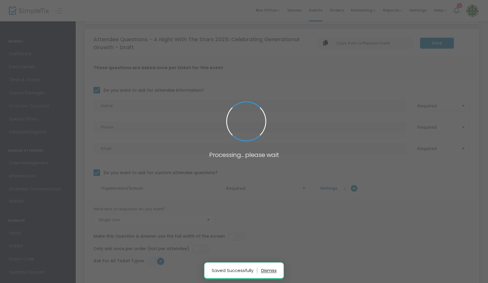
scroll to position [59, 0]
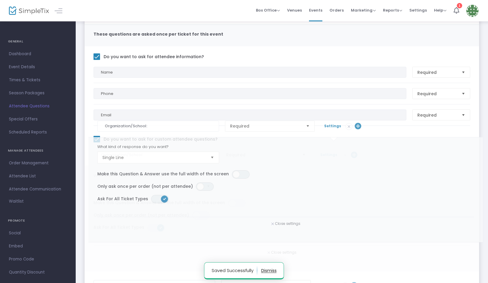
drag, startPoint x: 351, startPoint y: 156, endPoint x: 355, endPoint y: 126, distance: 29.9
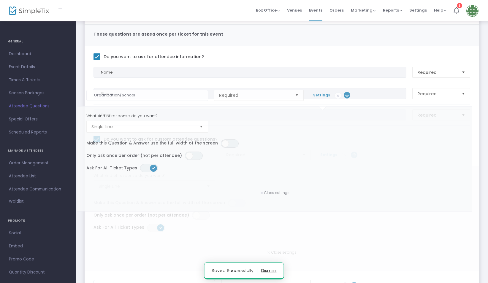
drag, startPoint x: 353, startPoint y: 154, endPoint x: 346, endPoint y: 95, distance: 59.8
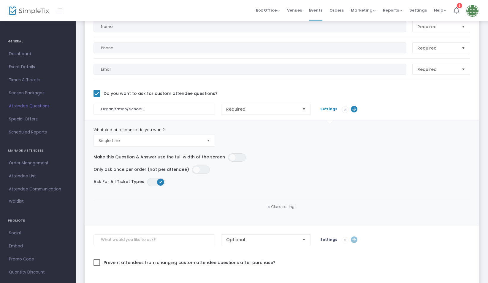
scroll to position [119, 0]
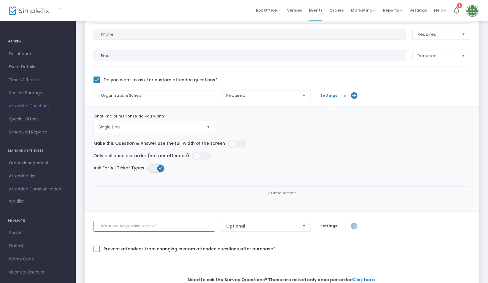
click at [131, 227] on input at bounding box center [154, 226] width 122 height 11
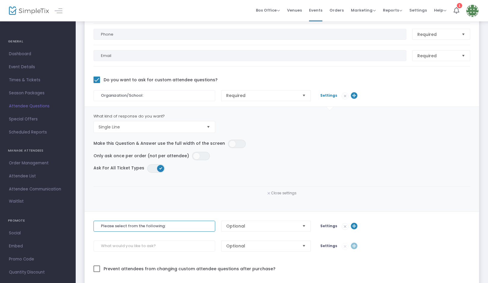
type input "Please select from the following:"
click at [158, 243] on input at bounding box center [154, 246] width 122 height 11
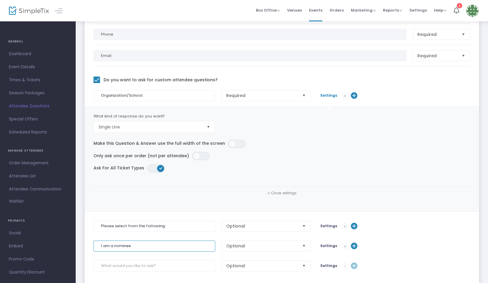
type input "I am a nominee"
click at [129, 273] on div at bounding box center [281, 276] width 377 height 9
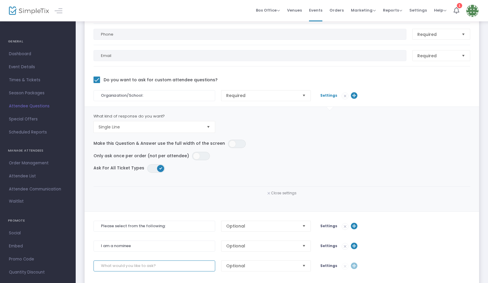
click at [125, 268] on input at bounding box center [154, 266] width 122 height 11
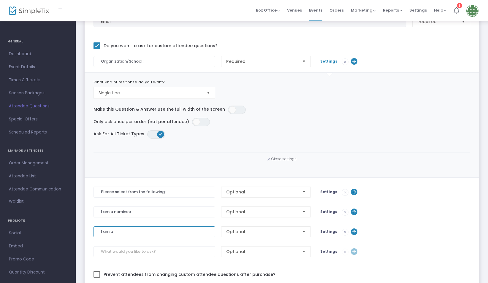
scroll to position [178, 0]
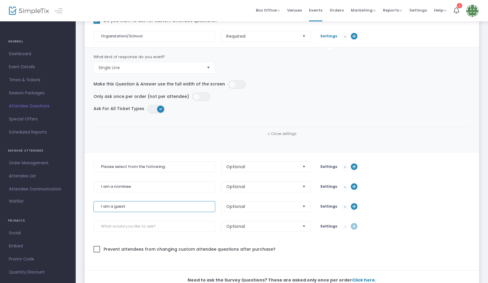
type input "I am a guest"
click at [140, 225] on input at bounding box center [154, 226] width 122 height 11
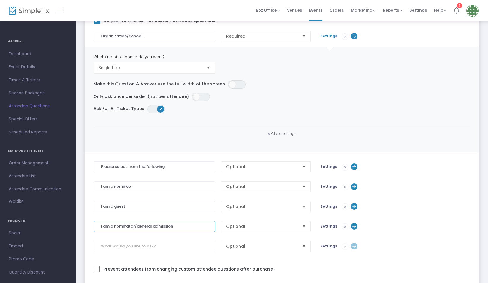
type input "I am a nominator/general admission"
click at [126, 246] on input at bounding box center [154, 246] width 122 height 11
click at [111, 247] on input at bounding box center [154, 246] width 122 height 11
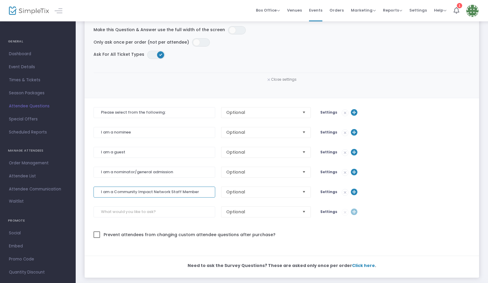
scroll to position [237, 0]
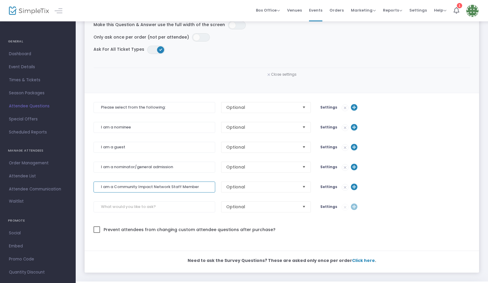
type input "I am a Community Impact Network Staff Member"
click at [330, 127] on span "Settings" at bounding box center [328, 127] width 17 height 5
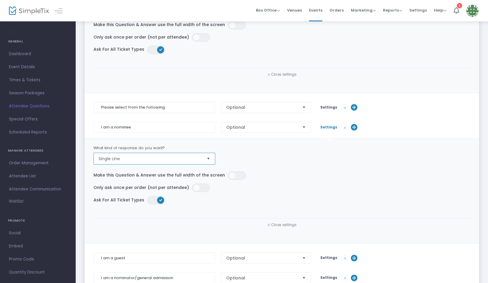
click at [196, 163] on span "Single Line" at bounding box center [150, 158] width 108 height 11
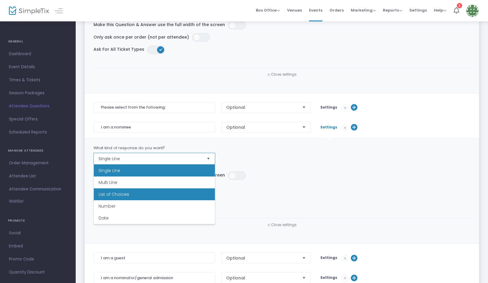
scroll to position [12, 0]
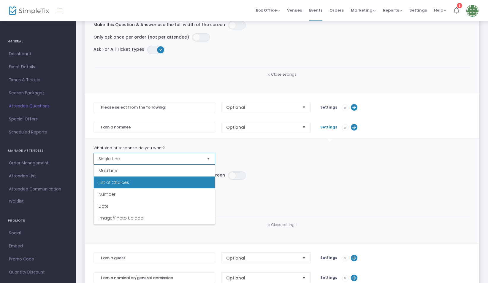
click at [157, 188] on li "List of Choices" at bounding box center [154, 183] width 121 height 12
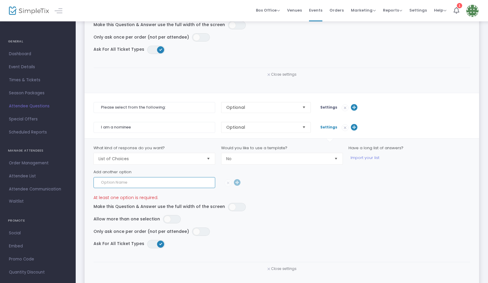
click at [151, 184] on input at bounding box center [154, 182] width 122 height 11
click at [288, 181] on div at bounding box center [270, 182] width 96 height 7
click at [390, 193] on div "At least one option is required." at bounding box center [282, 197] width 383 height 8
click at [278, 265] on div "Close settings" at bounding box center [282, 268] width 383 height 13
click at [281, 269] on span "Close settings" at bounding box center [283, 268] width 25 height 5
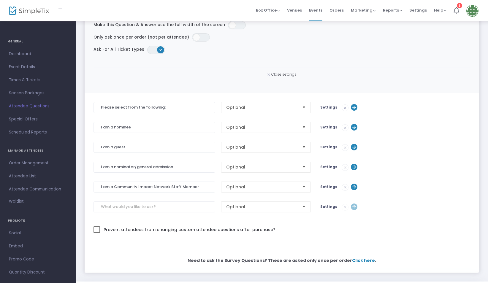
click at [344, 127] on img at bounding box center [345, 128] width 6 height 6
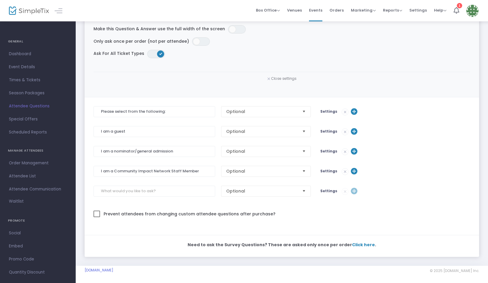
click at [344, 128] on div "Settings" at bounding box center [365, 131] width 96 height 7
click at [344, 131] on img at bounding box center [345, 132] width 6 height 6
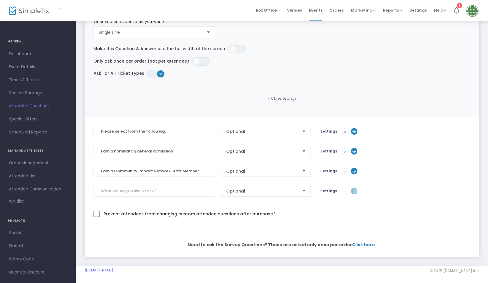
click at [342, 150] on img at bounding box center [345, 152] width 6 height 6
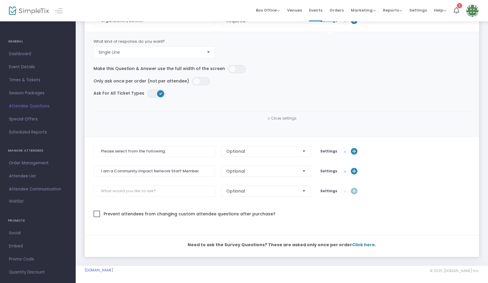
click at [342, 172] on img at bounding box center [345, 172] width 6 height 6
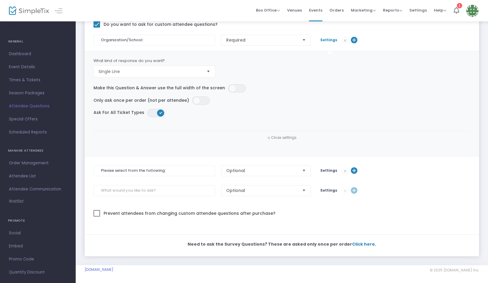
scroll to position [174, 0]
click at [274, 176] on span "Optional" at bounding box center [262, 171] width 76 height 10
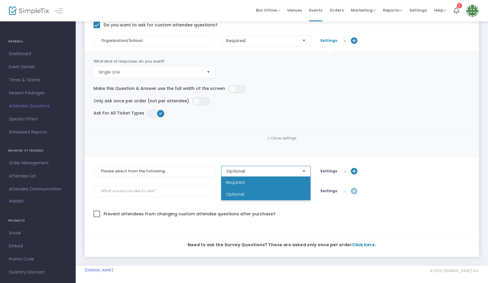
click at [233, 177] on li "Required" at bounding box center [265, 183] width 89 height 12
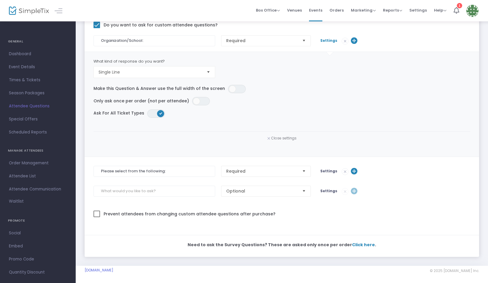
click at [330, 171] on span "Settings" at bounding box center [328, 171] width 17 height 5
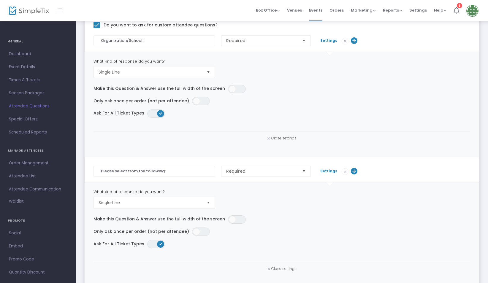
click at [113, 190] on div "What kind of response do you want?" at bounding box center [155, 192] width 128 height 6
click at [115, 198] on span "Single Line" at bounding box center [150, 202] width 108 height 11
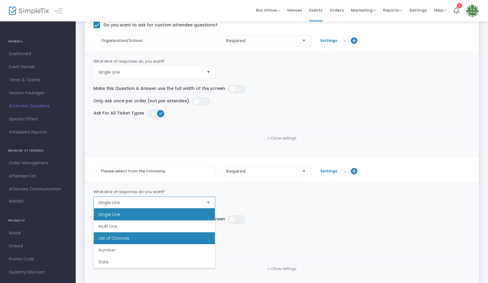
click at [107, 237] on span "List of Choices" at bounding box center [114, 238] width 31 height 6
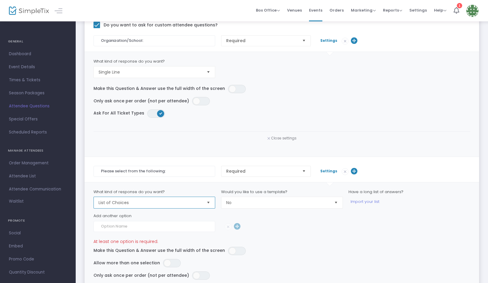
scroll to position [233, 0]
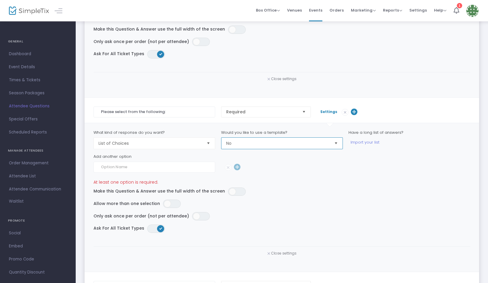
click at [253, 144] on span "No" at bounding box center [277, 143] width 103 height 6
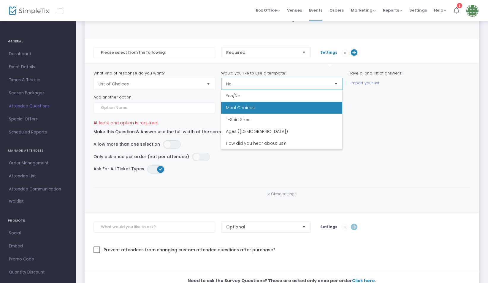
scroll to position [24, 0]
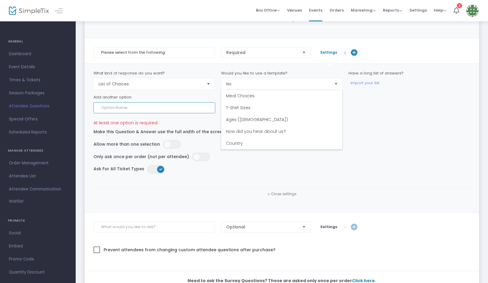
click at [139, 107] on input at bounding box center [154, 107] width 122 height 11
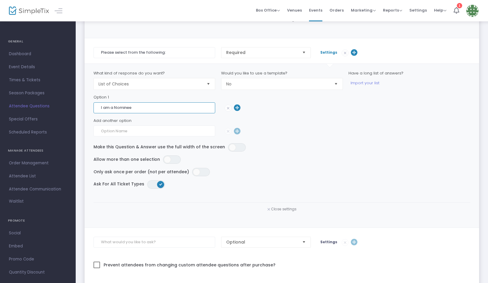
type input "I am a Nominee"
click at [125, 134] on input at bounding box center [154, 131] width 122 height 11
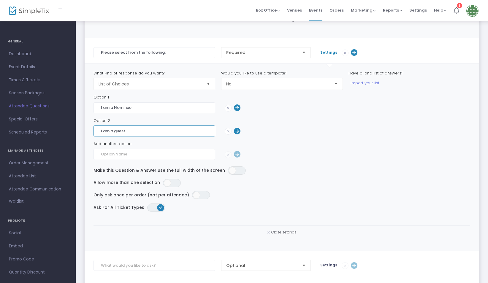
type input "I am a guest"
click at [114, 162] on div at bounding box center [281, 162] width 377 height 4
click at [110, 152] on input at bounding box center [154, 154] width 122 height 11
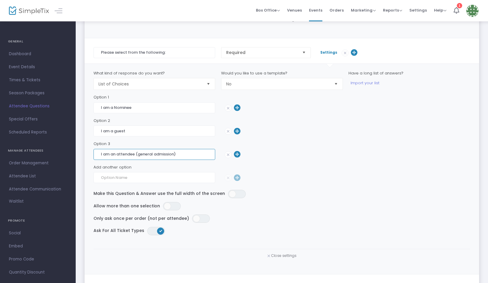
type input "I am an attendee (general admission)"
click at [107, 178] on input at bounding box center [154, 177] width 122 height 11
type input "O"
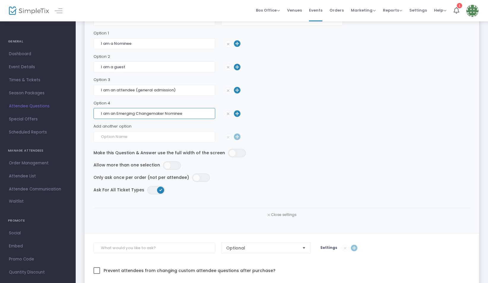
scroll to position [411, 0]
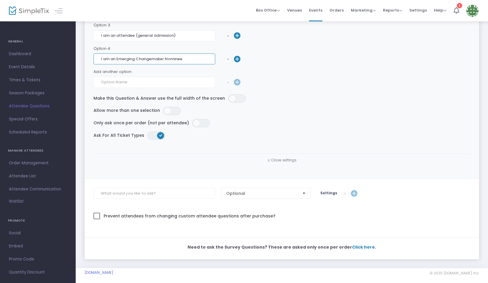
type input "I am an Emerging Changemaker Nominee"
click at [274, 90] on div at bounding box center [281, 90] width 377 height 4
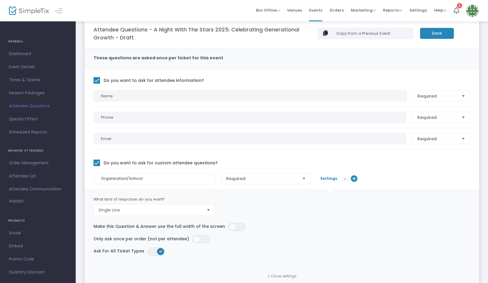
scroll to position [0, 0]
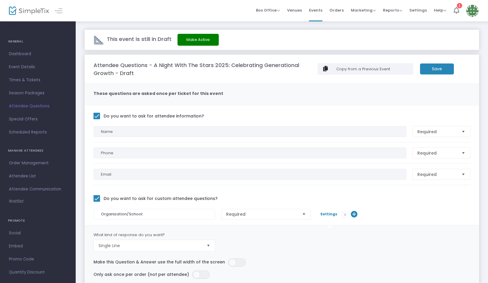
click at [426, 74] on m-button "Save" at bounding box center [437, 69] width 34 height 11
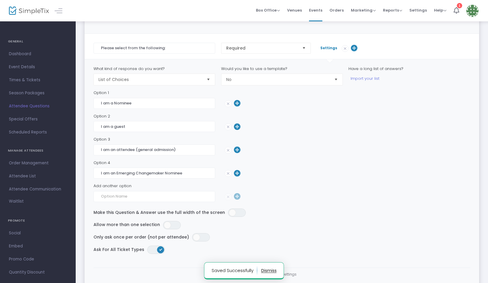
scroll to position [326, 0]
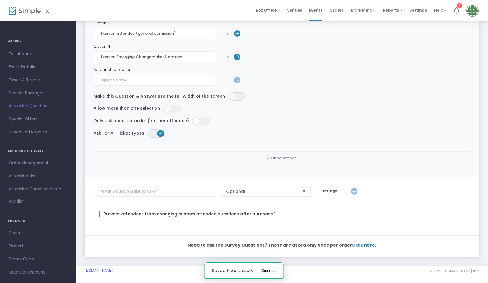
click at [286, 159] on span "Close settings" at bounding box center [283, 158] width 25 height 5
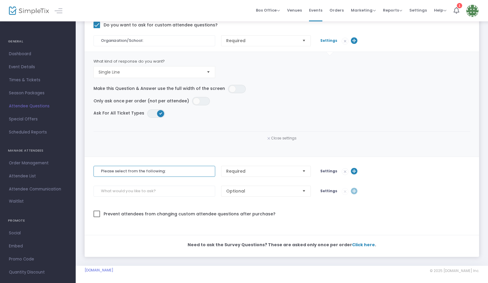
click at [167, 168] on input "Please select from the following:" at bounding box center [154, 171] width 122 height 11
drag, startPoint x: 165, startPoint y: 176, endPoint x: 80, endPoint y: 176, distance: 85.5
click at [80, 176] on div "This event is still in Draft Make Active Attendee Questions - A Night With The …" at bounding box center [282, 56] width 412 height 419
type input "I"
type input "Are you br"
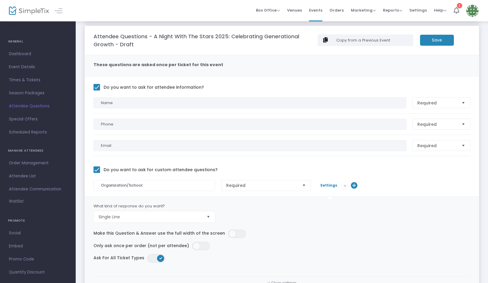
scroll to position [0, 0]
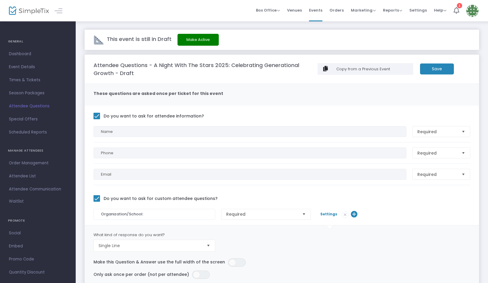
click at [466, 7] on span at bounding box center [472, 11] width 12 height 16
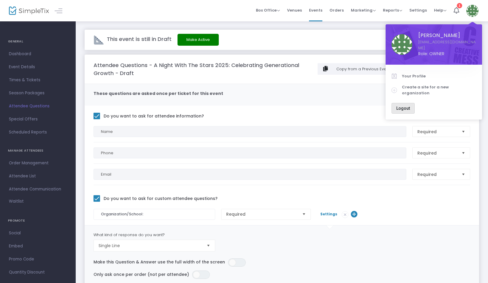
click at [407, 106] on span "Logout" at bounding box center [403, 108] width 14 height 5
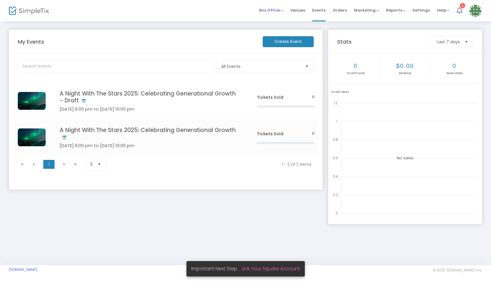
click at [279, 11] on span "Box Office" at bounding box center [271, 10] width 24 height 6
click at [323, 9] on span "Events" at bounding box center [319, 10] width 13 height 15
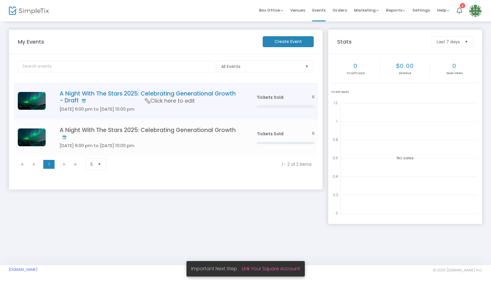
click at [106, 92] on h4 "A Night With The Stars 2025: Celebrating Generational Growth - Draft" at bounding box center [150, 97] width 180 height 14
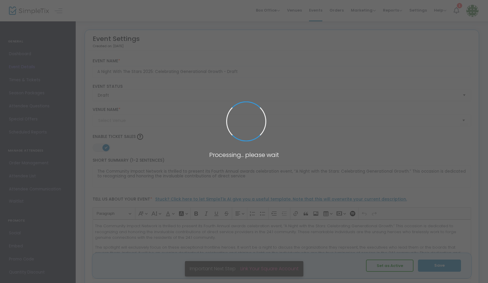
type input "[GEOGRAPHIC_DATA]"
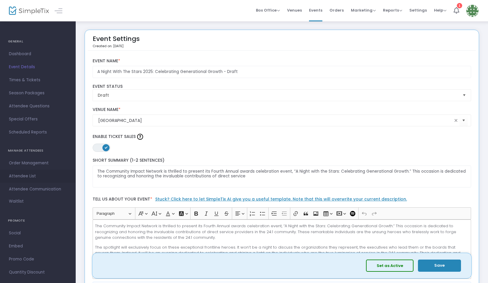
click at [28, 173] on span "Attendee List" at bounding box center [38, 176] width 58 height 8
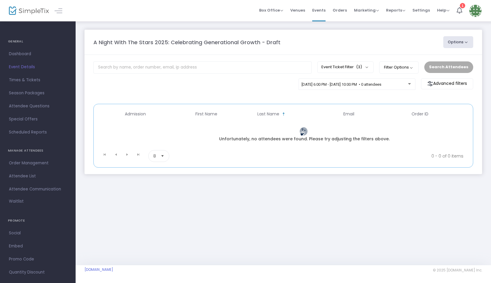
click at [459, 45] on button "Options" at bounding box center [459, 42] width 30 height 12
click at [207, 91] on div "12/12/2025 @ 6:00 PM - 12/12/2025 @ 10:00 PM • 0 attendees Advanced filters Pro…" at bounding box center [284, 88] width 386 height 20
click at [49, 135] on span "Scheduled Reports" at bounding box center [38, 133] width 58 height 8
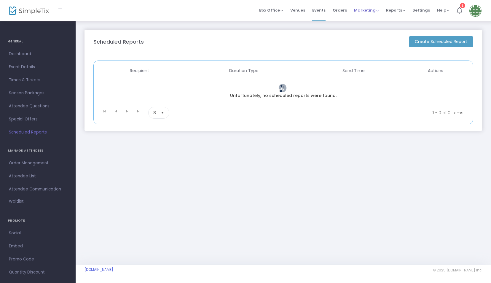
click at [369, 4] on span "Marketing Promo Codes Quantity Discounts Affiliate" at bounding box center [366, 10] width 25 height 15
click at [380, 14] on li "Marketing Promo Codes Quantity Discounts Affiliate" at bounding box center [367, 10] width 32 height 21
click at [375, 11] on span "Marketing" at bounding box center [366, 10] width 25 height 6
click at [407, 11] on li "Reports Analytics Sales Reports Download" at bounding box center [396, 10] width 26 height 21
click at [404, 11] on span "Reports" at bounding box center [395, 10] width 19 height 6
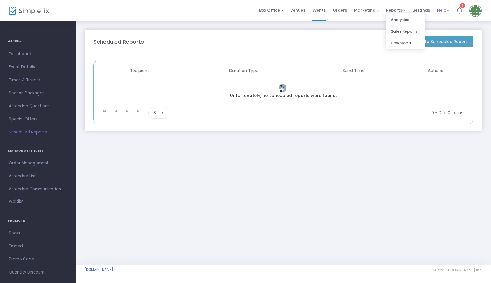
click at [441, 12] on span "Help" at bounding box center [443, 10] width 12 height 6
click at [446, 18] on li "View Docs" at bounding box center [459, 20] width 44 height 12
